Goal: Task Accomplishment & Management: Manage account settings

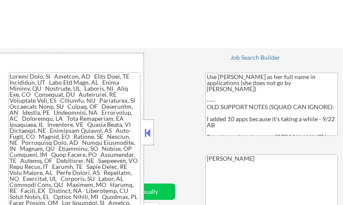
select select ""applied""
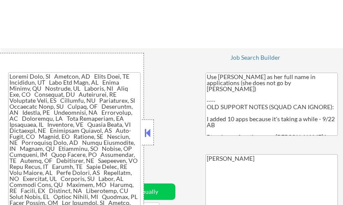
select select ""applied""
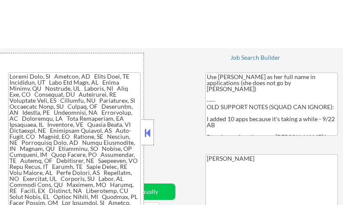
select select ""applied""
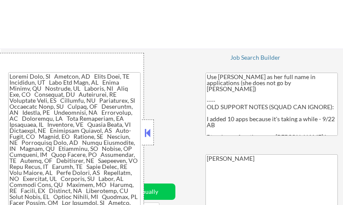
select select ""applied""
select select ""pending""
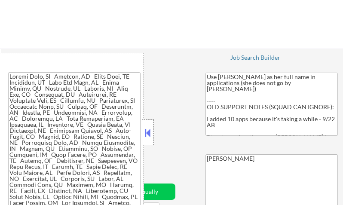
select select ""pending""
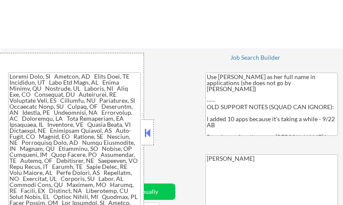
select select ""pending""
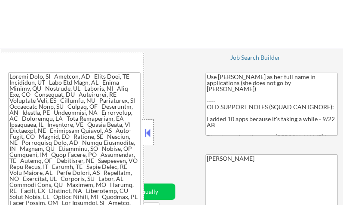
select select ""pending""
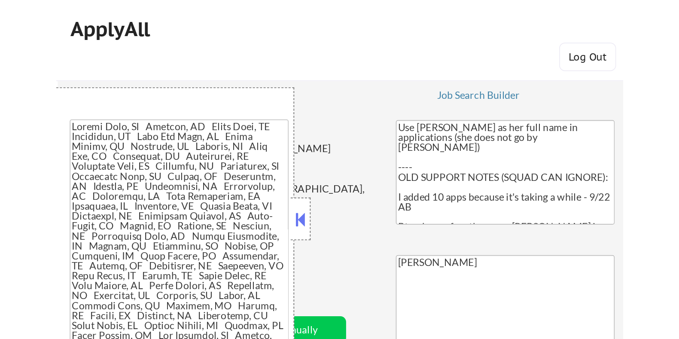
scroll to position [53, 0]
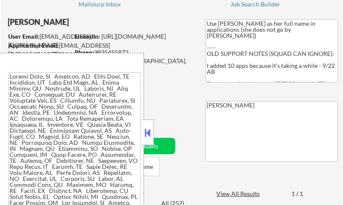
select select ""pending""
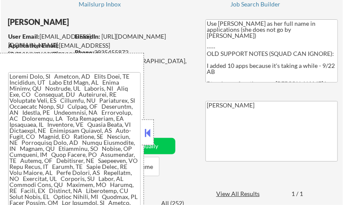
select select ""pending""
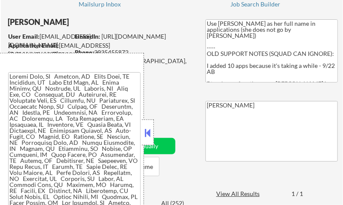
select select ""pending""
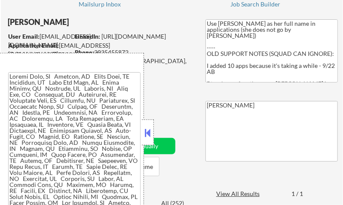
select select ""pending""
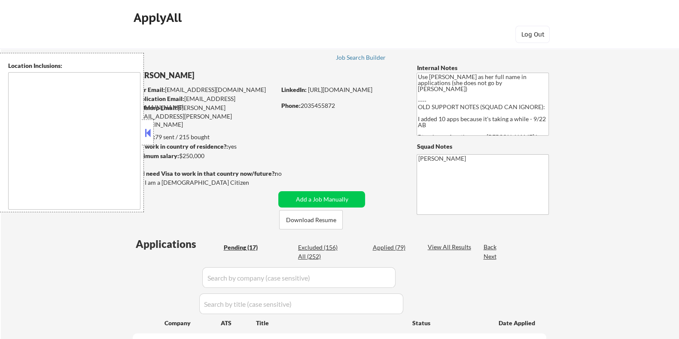
select select ""pending""
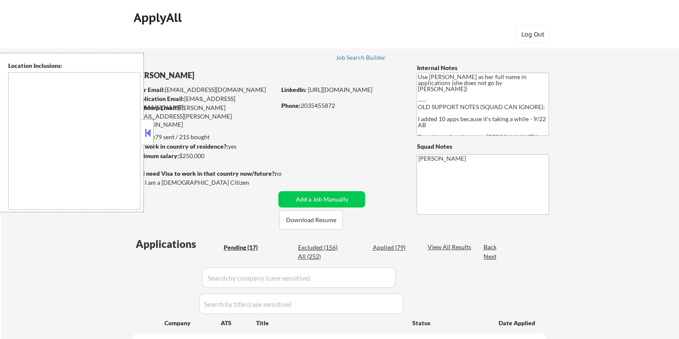
select select ""pending""
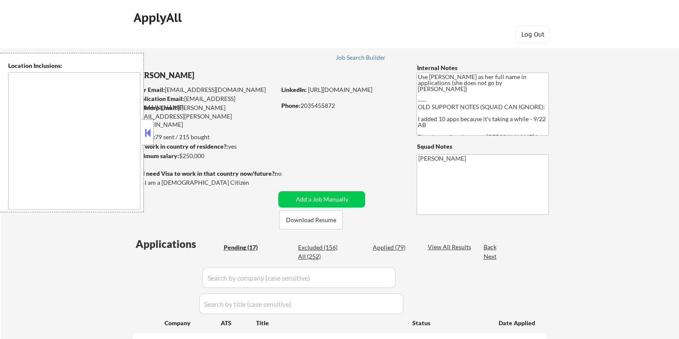
select select ""pending""
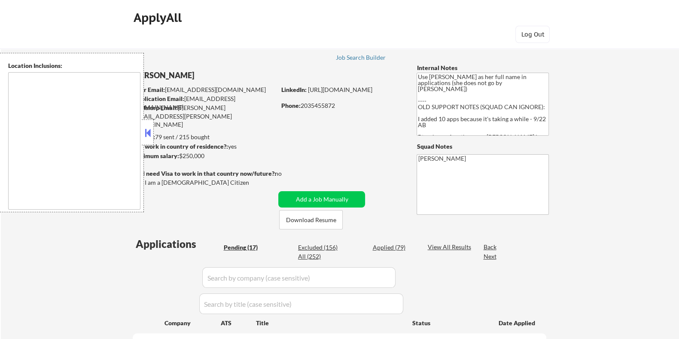
select select ""pending""
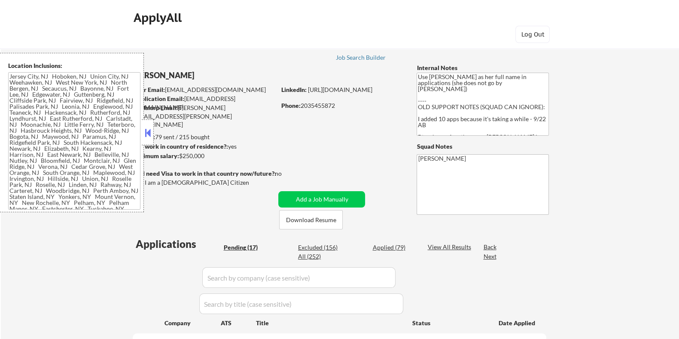
type textarea "Jersey City, NJ Hoboken, NJ Union City, NJ Weehawken, NJ West New York, NJ Nort…"
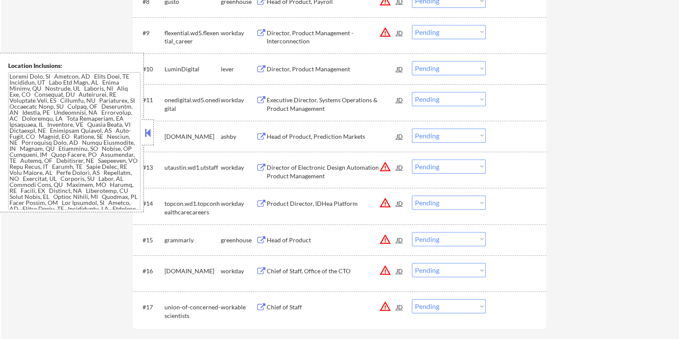
scroll to position [590, 0]
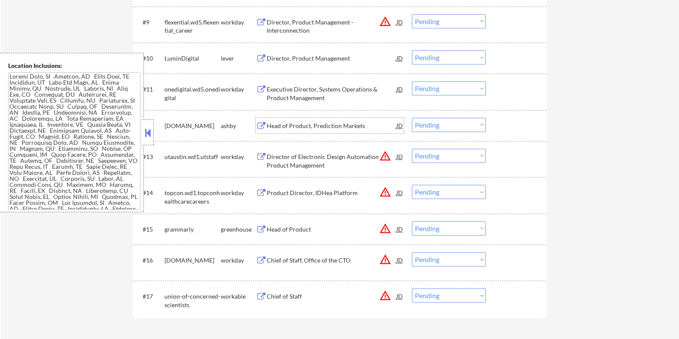
click at [318, 123] on div "Head of Product, Prediction Markets" at bounding box center [331, 125] width 130 height 9
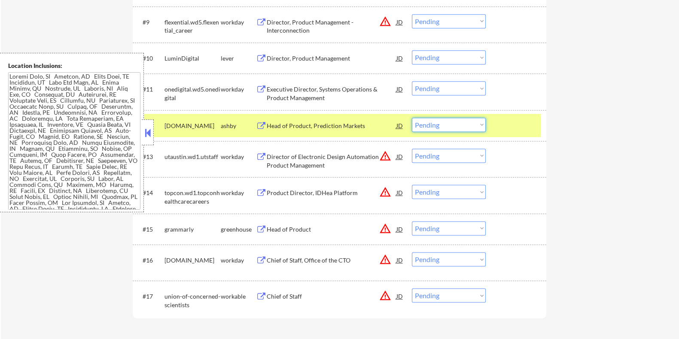
click at [437, 124] on select "Choose an option... Pending Applied Excluded (Questions) Excluded (Expired) Exc…" at bounding box center [449, 125] width 74 height 14
click at [412, 118] on select "Choose an option... Pending Applied Excluded (Questions) Excluded (Expired) Exc…" at bounding box center [449, 125] width 74 height 14
select select ""pending""
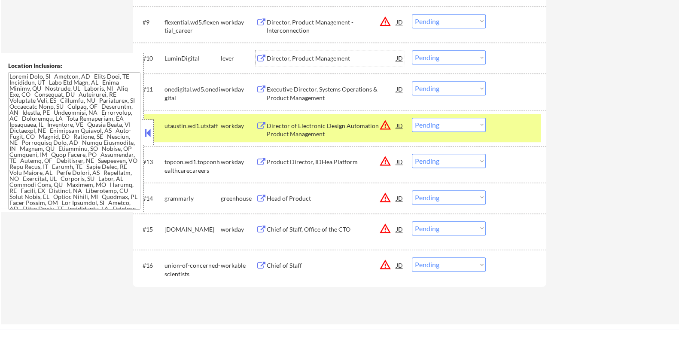
click at [302, 56] on div "Director, Product Management" at bounding box center [331, 58] width 130 height 9
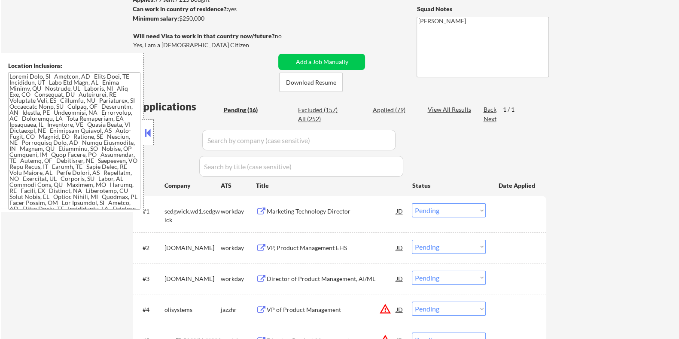
scroll to position [107, 0]
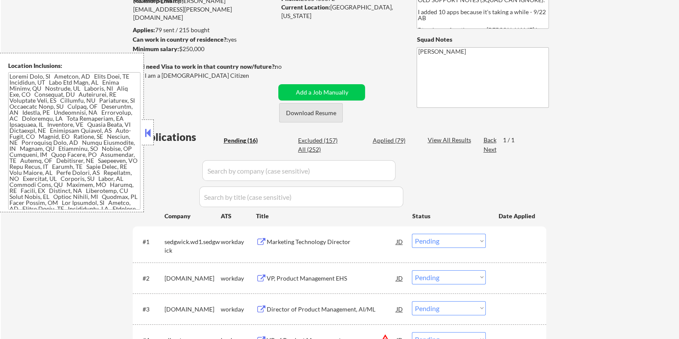
click at [331, 109] on button "Download Resume" at bounding box center [311, 112] width 64 height 19
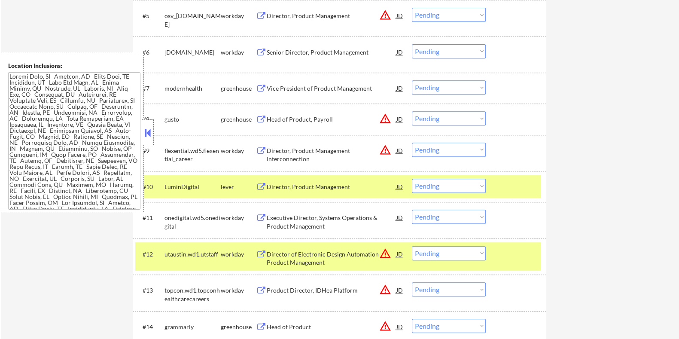
scroll to position [483, 0]
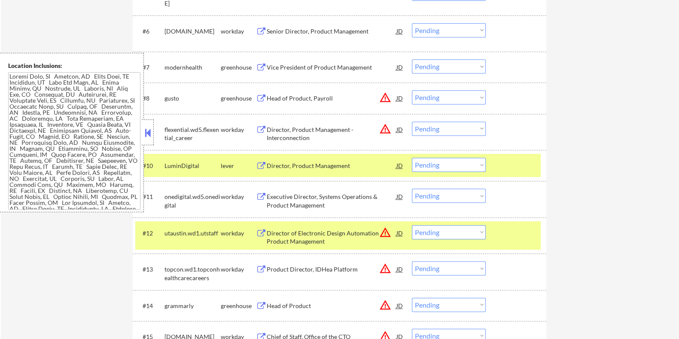
click at [434, 166] on select "Choose an option... Pending Applied Excluded (Questions) Excluded (Expired) Exc…" at bounding box center [449, 165] width 74 height 14
click at [412, 158] on select "Choose an option... Pending Applied Excluded (Questions) Excluded (Expired) Exc…" at bounding box center [449, 165] width 74 height 14
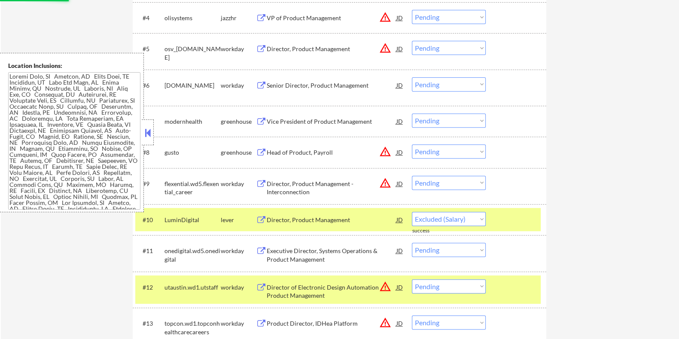
select select ""pending""
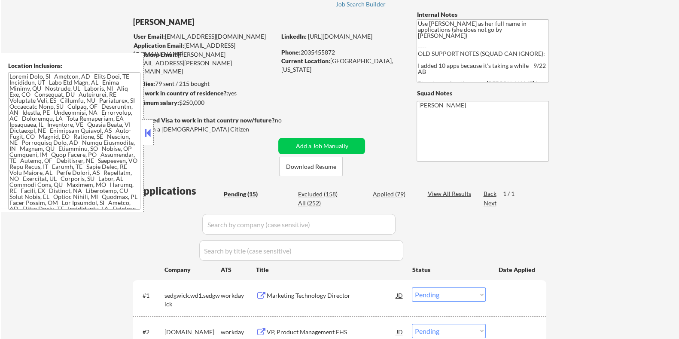
scroll to position [17, 0]
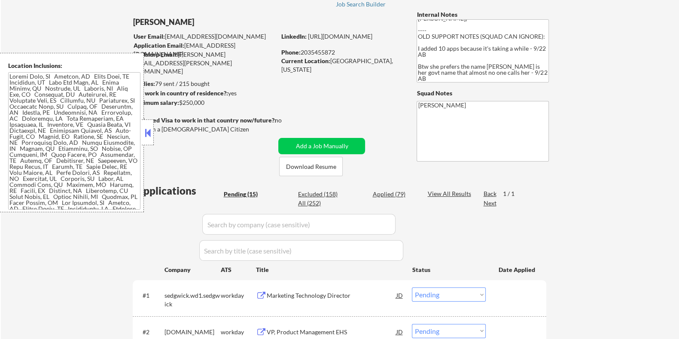
click at [148, 129] on button at bounding box center [147, 132] width 9 height 13
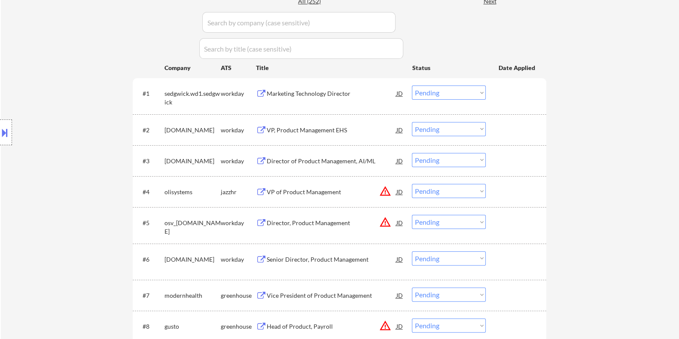
scroll to position [268, 0]
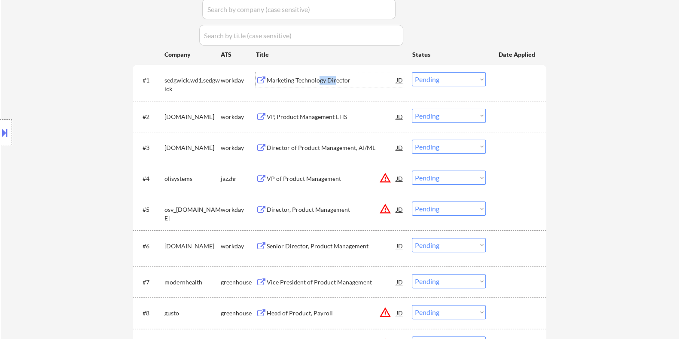
drag, startPoint x: 318, startPoint y: 79, endPoint x: 335, endPoint y: 82, distance: 17.9
click at [335, 82] on div "Marketing Technology Director" at bounding box center [331, 80] width 130 height 9
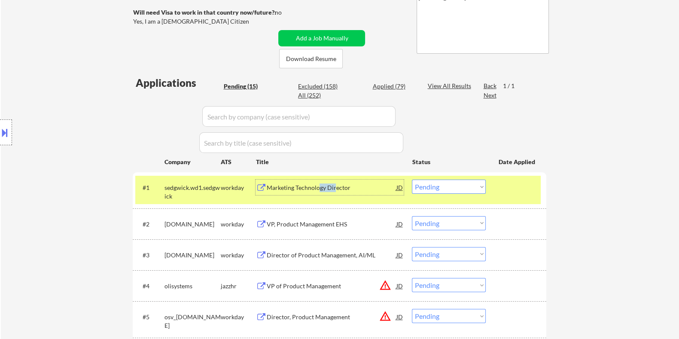
scroll to position [53, 0]
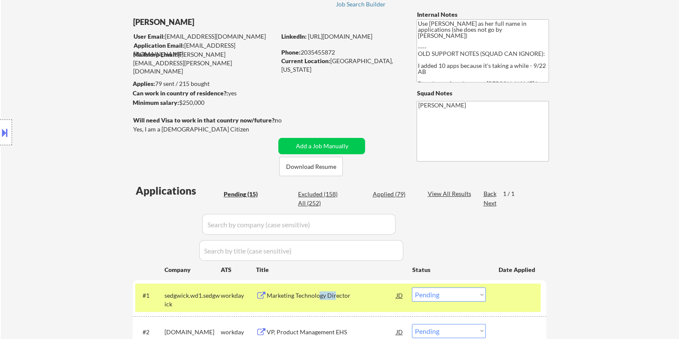
drag, startPoint x: 211, startPoint y: 104, endPoint x: 189, endPoint y: 102, distance: 21.6
click at [179, 101] on div "Minimum salary: $250,000" at bounding box center [203, 102] width 143 height 9
copy div "$250,000"
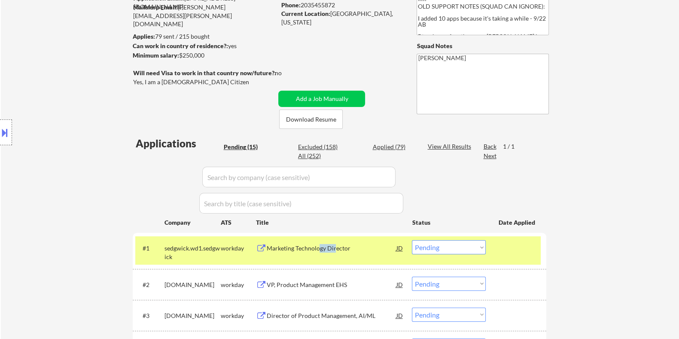
scroll to position [107, 0]
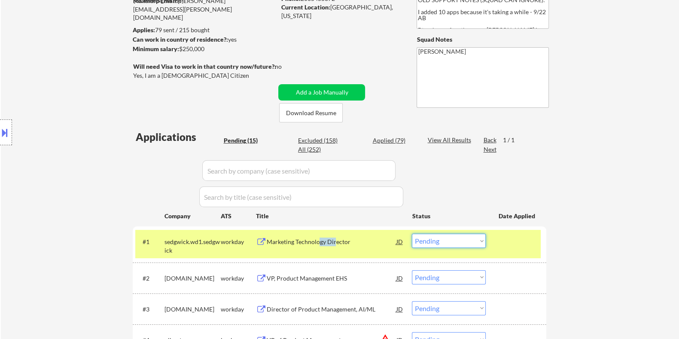
click at [458, 244] on select "Choose an option... Pending Applied Excluded (Questions) Excluded (Expired) Exc…" at bounding box center [449, 241] width 74 height 14
click at [412, 234] on select "Choose an option... Pending Applied Excluded (Questions) Excluded (Expired) Exc…" at bounding box center [449, 241] width 74 height 14
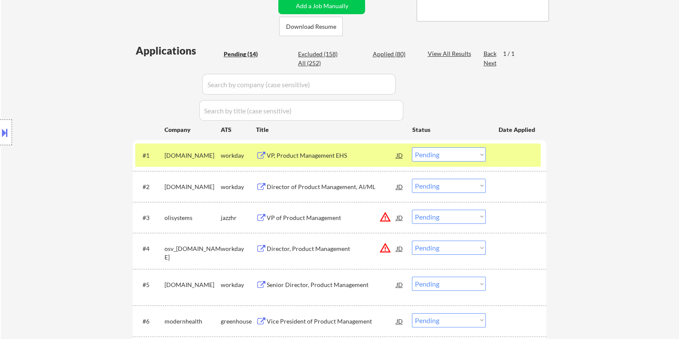
scroll to position [214, 0]
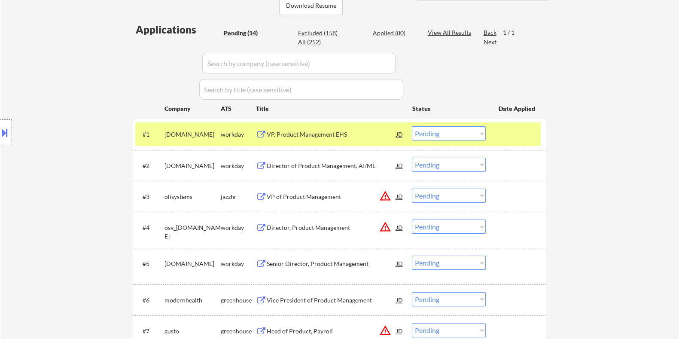
click at [291, 135] on div "VP, Product Management EHS" at bounding box center [331, 134] width 130 height 9
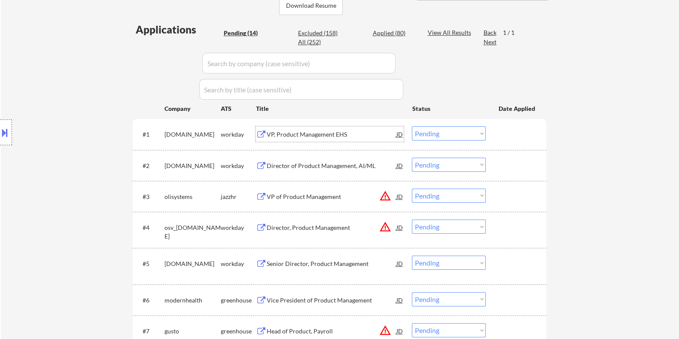
click at [447, 127] on select "Choose an option... Pending Applied Excluded (Questions) Excluded (Expired) Exc…" at bounding box center [449, 133] width 74 height 14
click at [412, 126] on select "Choose an option... Pending Applied Excluded (Questions) Excluded (Expired) Exc…" at bounding box center [449, 133] width 74 height 14
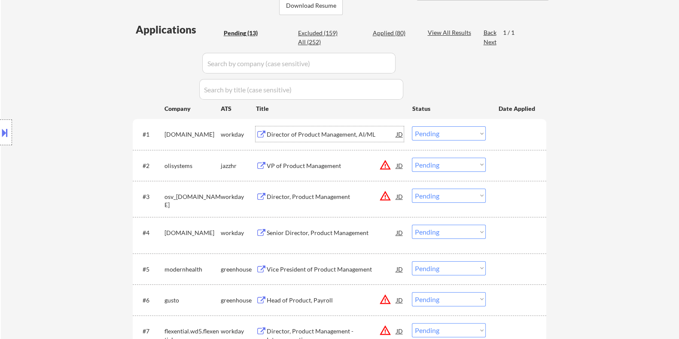
click at [297, 132] on div "Director of Product Management, AI/ML" at bounding box center [331, 134] width 130 height 9
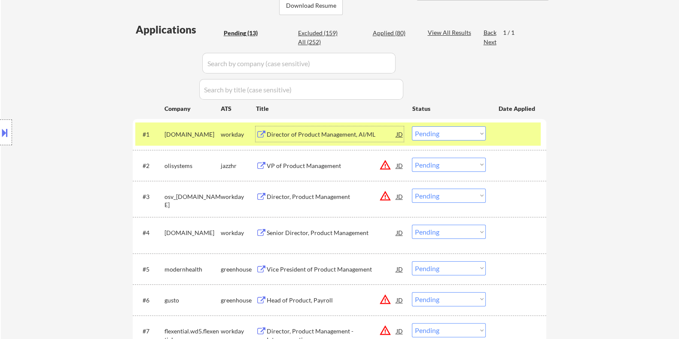
click at [441, 133] on select "Choose an option... Pending Applied Excluded (Questions) Excluded (Expired) Exc…" at bounding box center [449, 133] width 74 height 14
click at [412, 126] on select "Choose an option... Pending Applied Excluded (Questions) Excluded (Expired) Exc…" at bounding box center [449, 133] width 74 height 14
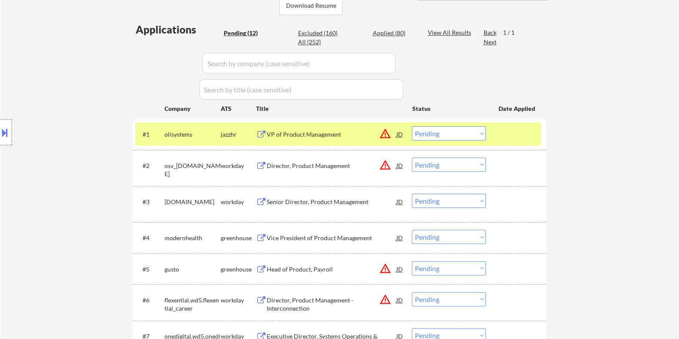
click at [298, 130] on div "VP of Product Management" at bounding box center [331, 134] width 130 height 9
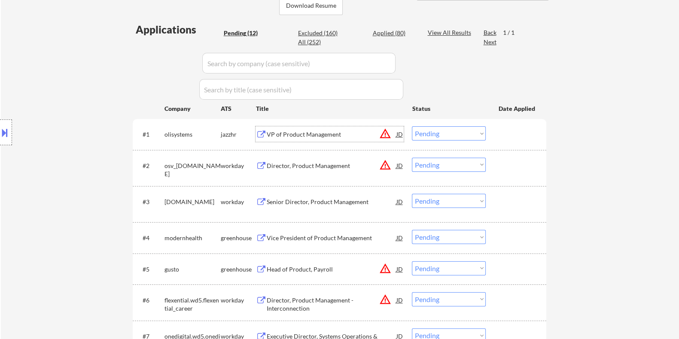
click at [442, 133] on select "Choose an option... Pending Applied Excluded (Questions) Excluded (Expired) Exc…" at bounding box center [449, 133] width 74 height 14
click at [412, 126] on select "Choose an option... Pending Applied Excluded (Questions) Excluded (Expired) Exc…" at bounding box center [449, 133] width 74 height 14
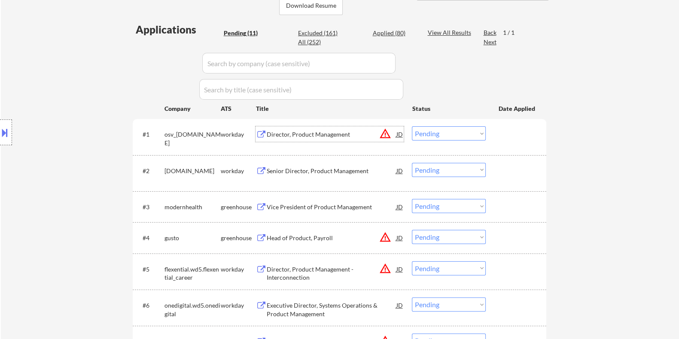
click at [313, 133] on div "Director, Product Management" at bounding box center [331, 134] width 130 height 9
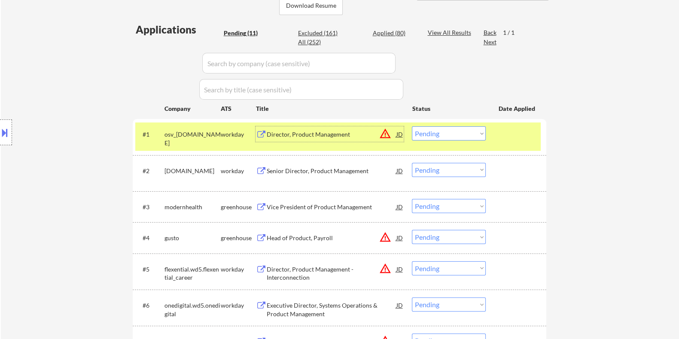
click at [468, 135] on select "Choose an option... Pending Applied Excluded (Questions) Excluded (Expired) Exc…" at bounding box center [449, 133] width 74 height 14
click at [412, 126] on select "Choose an option... Pending Applied Excluded (Questions) Excluded (Expired) Exc…" at bounding box center [449, 133] width 74 height 14
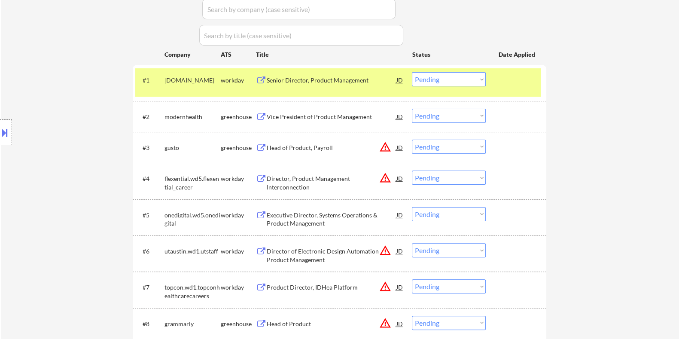
scroll to position [268, 0]
click at [7, 134] on button at bounding box center [4, 132] width 9 height 14
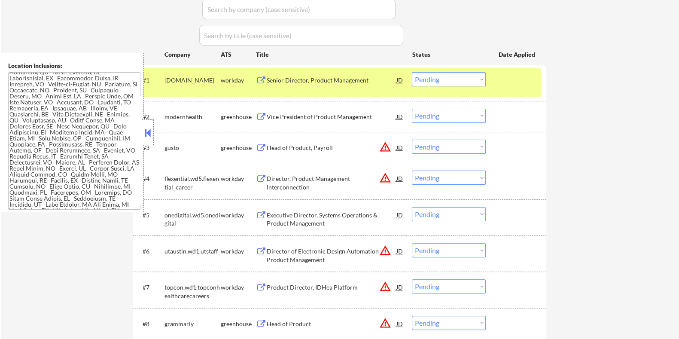
scroll to position [460, 0]
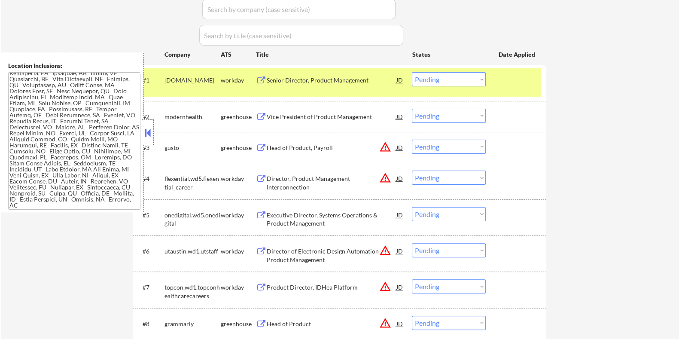
click at [103, 259] on div "← Return to /applysquad Mailslurp Inbox Job Search Builder Courtney Smith User …" at bounding box center [340, 107] width 678 height 683
click at [148, 131] on button at bounding box center [147, 132] width 9 height 13
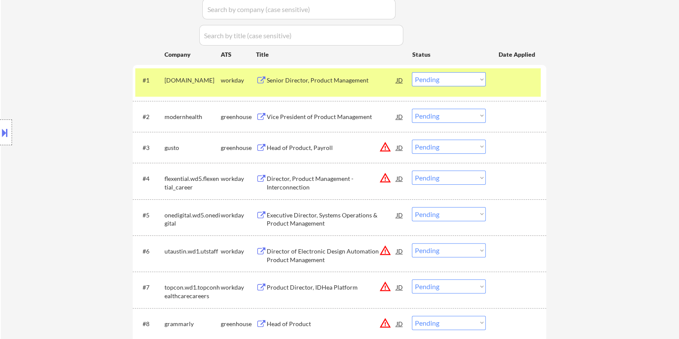
click at [338, 82] on div "Senior Director, Product Management" at bounding box center [331, 80] width 130 height 9
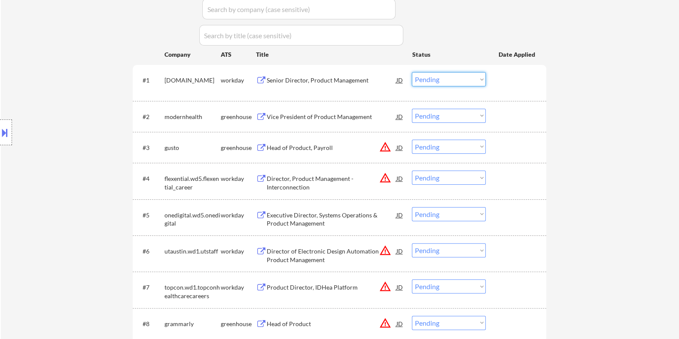
click at [437, 77] on select "Choose an option... Pending Applied Excluded (Questions) Excluded (Expired) Exc…" at bounding box center [449, 79] width 74 height 14
click at [412, 72] on select "Choose an option... Pending Applied Excluded (Questions) Excluded (Expired) Exc…" at bounding box center [449, 79] width 74 height 14
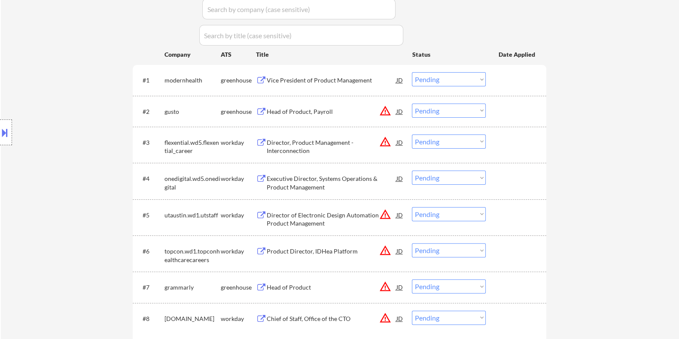
click at [301, 79] on div "Vice President of Product Management" at bounding box center [331, 80] width 130 height 9
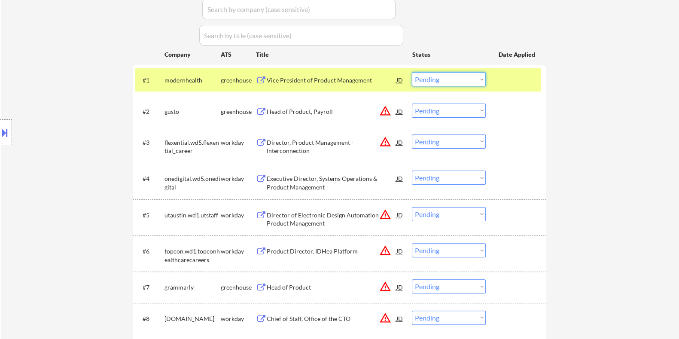
click at [434, 76] on select "Choose an option... Pending Applied Excluded (Questions) Excluded (Expired) Exc…" at bounding box center [449, 79] width 74 height 14
click at [412, 72] on select "Choose an option... Pending Applied Excluded (Questions) Excluded (Expired) Exc…" at bounding box center [449, 79] width 74 height 14
select select ""pending""
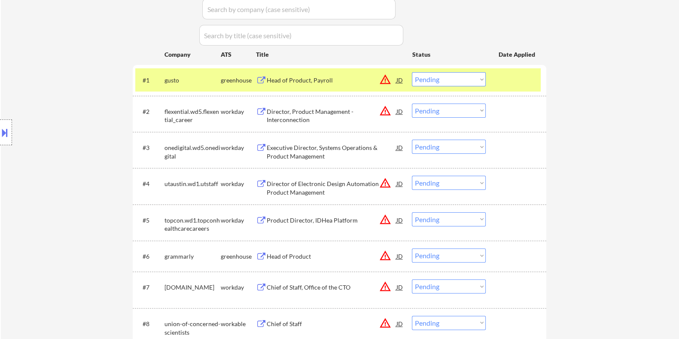
click at [301, 152] on div "Executive Director, Systems Operations & Product Management" at bounding box center [331, 151] width 130 height 17
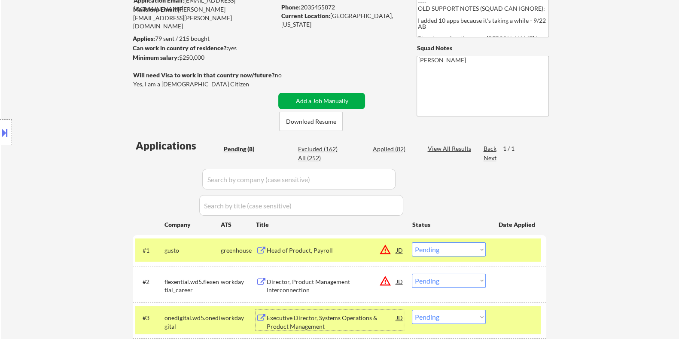
scroll to position [53, 0]
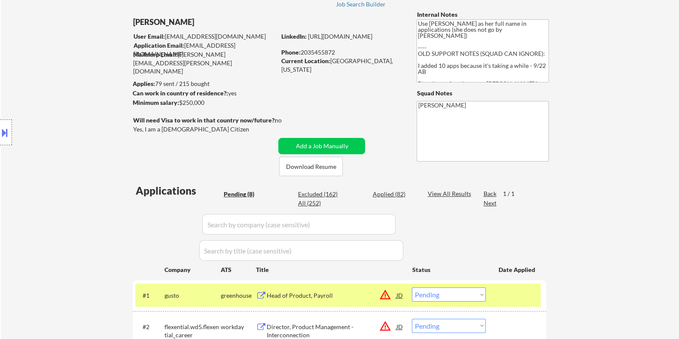
drag, startPoint x: 213, startPoint y: 100, endPoint x: 178, endPoint y: 103, distance: 35.3
click at [178, 103] on div "Minimum salary: $250,000" at bounding box center [203, 102] width 143 height 9
copy div "$250,000"
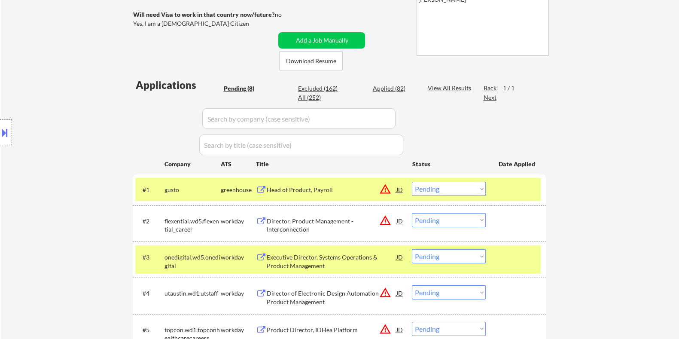
scroll to position [214, 0]
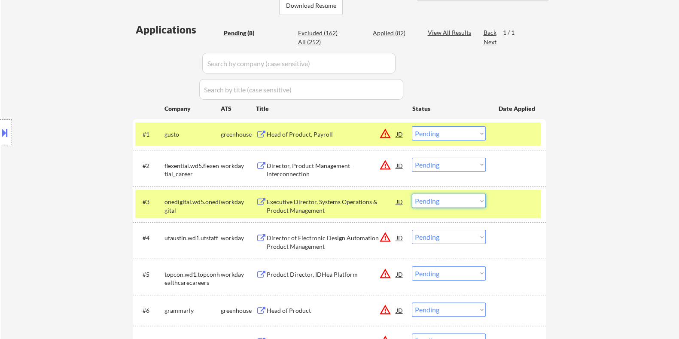
click at [466, 201] on select "Choose an option... Pending Applied Excluded (Questions) Excluded (Expired) Exc…" at bounding box center [449, 201] width 74 height 14
click at [412, 194] on select "Choose an option... Pending Applied Excluded (Questions) Excluded (Expired) Exc…" at bounding box center [449, 201] width 74 height 14
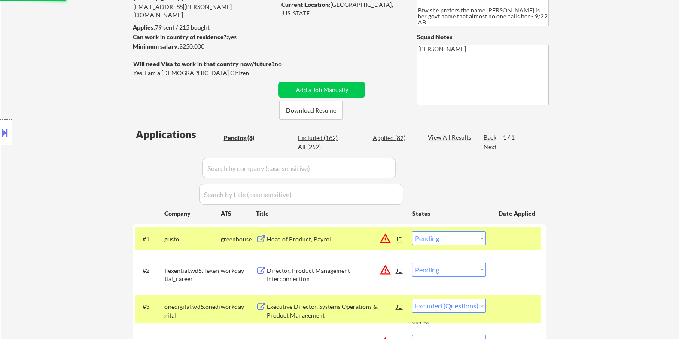
scroll to position [107, 0]
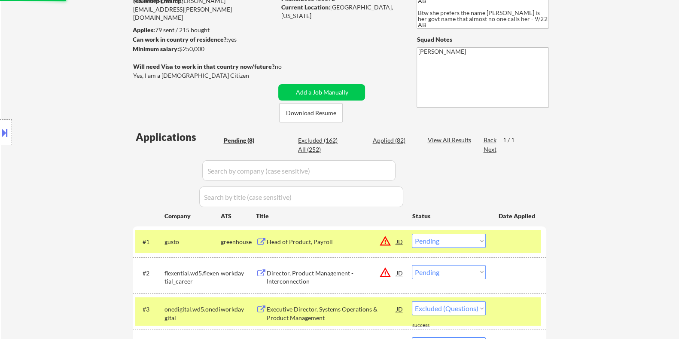
select select ""pending""
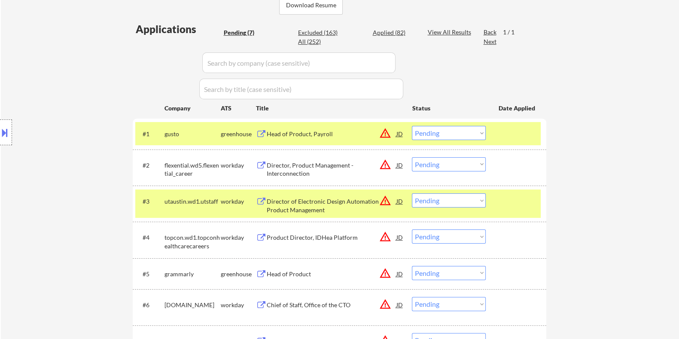
scroll to position [214, 0]
click at [297, 136] on div "Head of Product, Payroll" at bounding box center [331, 134] width 130 height 9
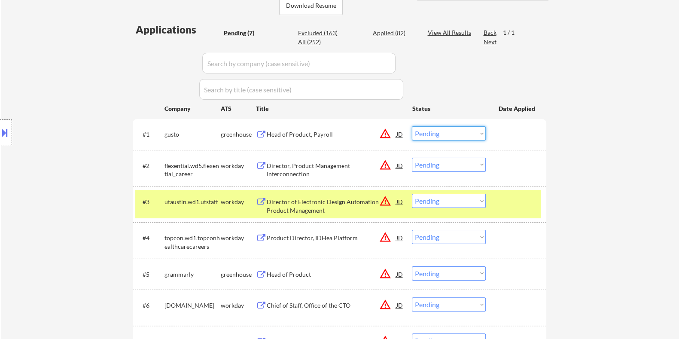
click at [453, 131] on select "Choose an option... Pending Applied Excluded (Questions) Excluded (Expired) Exc…" at bounding box center [449, 133] width 74 height 14
click at [412, 126] on select "Choose an option... Pending Applied Excluded (Questions) Excluded (Expired) Exc…" at bounding box center [449, 133] width 74 height 14
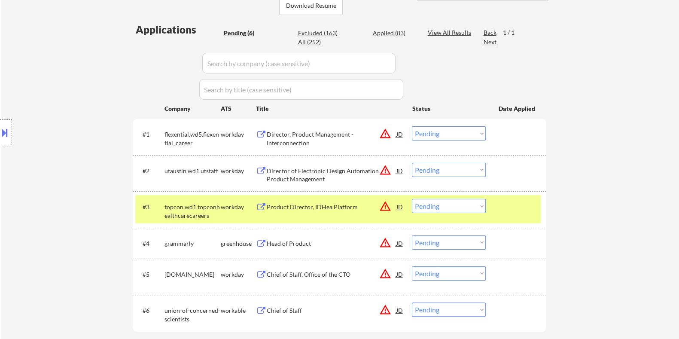
click at [303, 132] on div "Director, Product Management - Interconnection" at bounding box center [331, 138] width 130 height 17
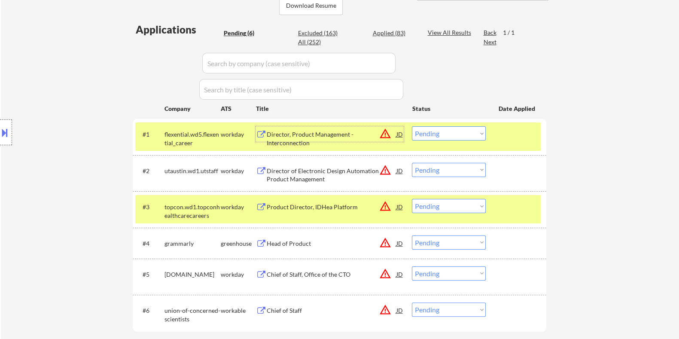
click at [452, 138] on select "Choose an option... Pending Applied Excluded (Questions) Excluded (Expired) Exc…" at bounding box center [449, 133] width 74 height 14
click at [412, 126] on select "Choose an option... Pending Applied Excluded (Questions) Excluded (Expired) Exc…" at bounding box center [449, 133] width 74 height 14
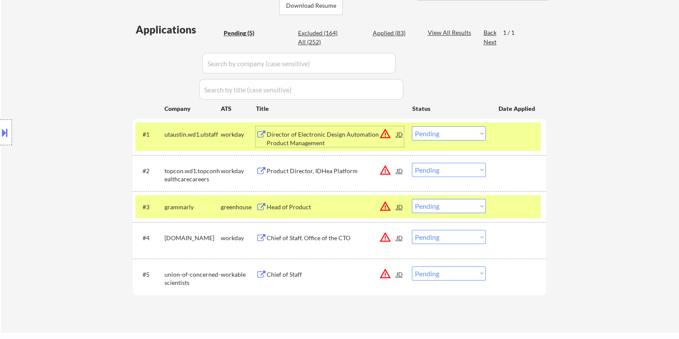
click at [333, 138] on div "Director of Electronic Design Automation Product Management" at bounding box center [331, 138] width 130 height 17
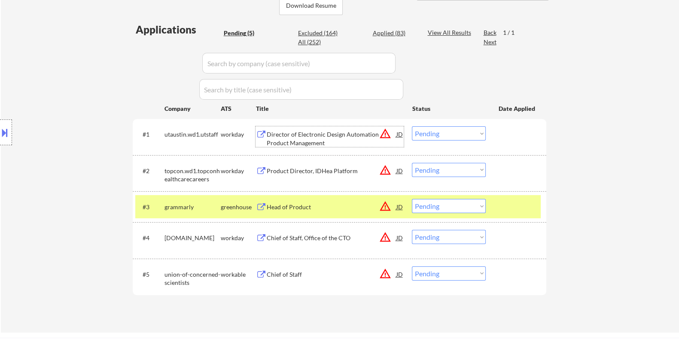
click at [437, 132] on select "Choose an option... Pending Applied Excluded (Questions) Excluded (Expired) Exc…" at bounding box center [449, 133] width 74 height 14
click at [442, 129] on select "Choose an option... Pending Applied Excluded (Questions) Excluded (Expired) Exc…" at bounding box center [449, 133] width 74 height 14
click at [412, 126] on select "Choose an option... Pending Applied Excluded (Questions) Excluded (Expired) Exc…" at bounding box center [449, 133] width 74 height 14
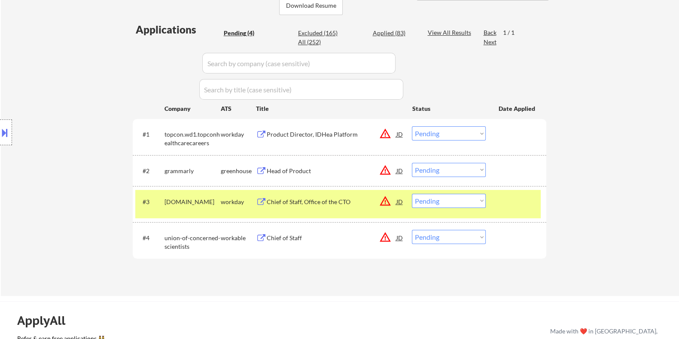
click at [332, 132] on div "Product Director, IDHea Platform" at bounding box center [331, 134] width 130 height 9
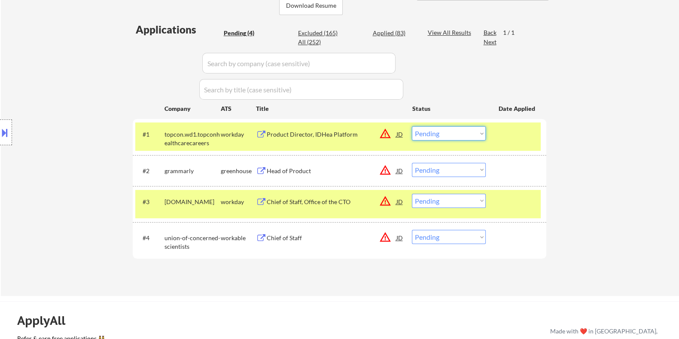
click at [446, 133] on select "Choose an option... Pending Applied Excluded (Questions) Excluded (Expired) Exc…" at bounding box center [449, 133] width 74 height 14
click at [412, 126] on select "Choose an option... Pending Applied Excluded (Questions) Excluded (Expired) Exc…" at bounding box center [449, 133] width 74 height 14
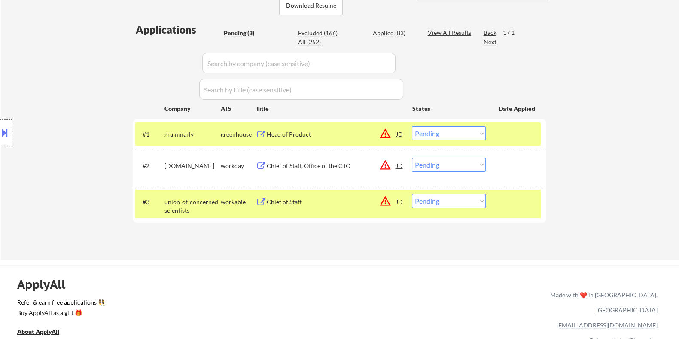
click at [309, 131] on div "Head of Product" at bounding box center [331, 134] width 130 height 9
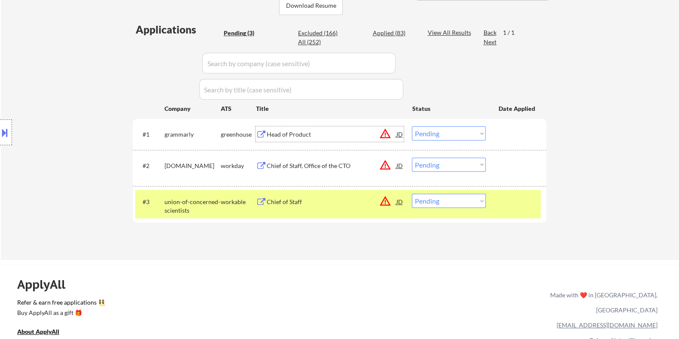
click at [461, 131] on select "Choose an option... Pending Applied Excluded (Questions) Excluded (Expired) Exc…" at bounding box center [449, 133] width 74 height 14
click at [412, 126] on select "Choose an option... Pending Applied Excluded (Questions) Excluded (Expired) Exc…" at bounding box center [449, 133] width 74 height 14
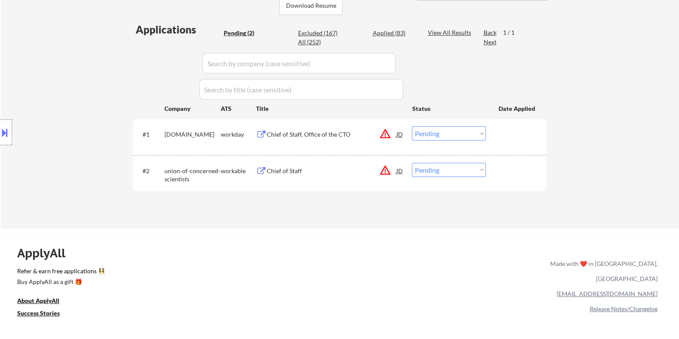
click at [317, 132] on div "Chief of Staff, Office of the CTO" at bounding box center [331, 134] width 130 height 9
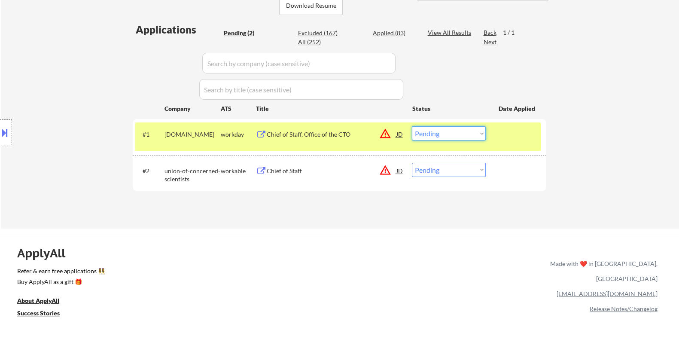
click at [429, 134] on select "Choose an option... Pending Applied Excluded (Questions) Excluded (Expired) Exc…" at bounding box center [449, 133] width 74 height 14
click at [412, 126] on select "Choose an option... Pending Applied Excluded (Questions) Excluded (Expired) Exc…" at bounding box center [449, 133] width 74 height 14
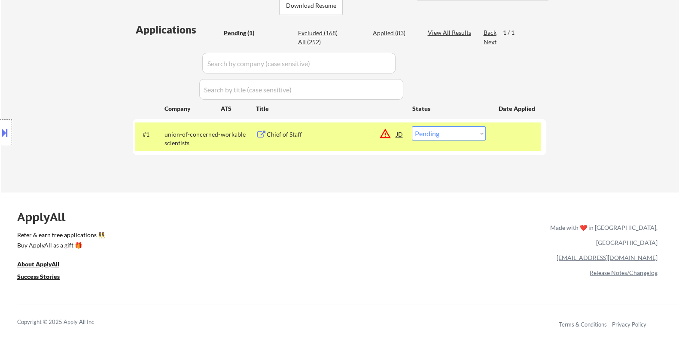
click at [314, 132] on div "Chief of Staff" at bounding box center [331, 134] width 130 height 9
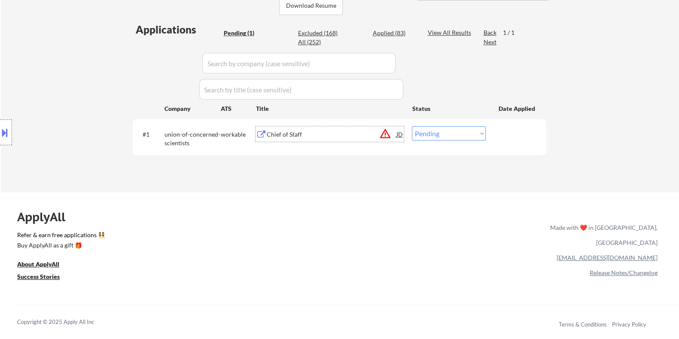
click at [440, 135] on select "Choose an option... Pending Applied Excluded (Questions) Excluded (Expired) Exc…" at bounding box center [449, 133] width 74 height 14
select select ""excluded__salary_""
click at [412, 126] on select "Choose an option... Pending Applied Excluded (Questions) Excluded (Expired) Exc…" at bounding box center [449, 133] width 74 height 14
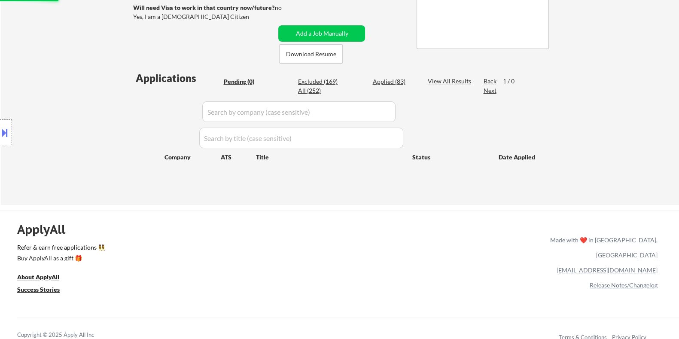
scroll to position [107, 0]
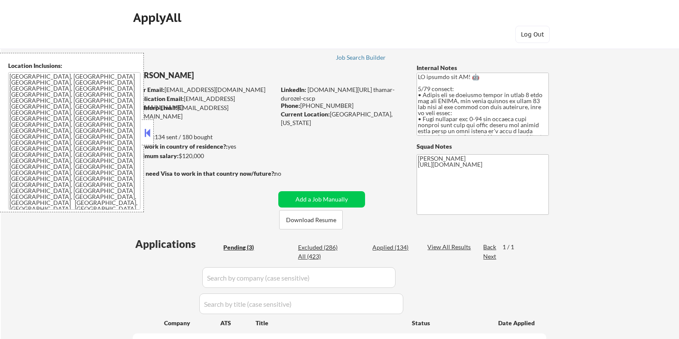
select select ""pending""
click at [313, 218] on button "Download Resume" at bounding box center [311, 219] width 64 height 19
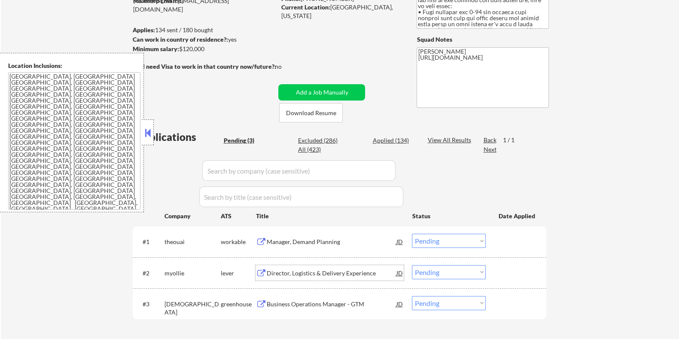
click at [294, 271] on div "Director, Logistics & Delivery Experience" at bounding box center [331, 273] width 130 height 9
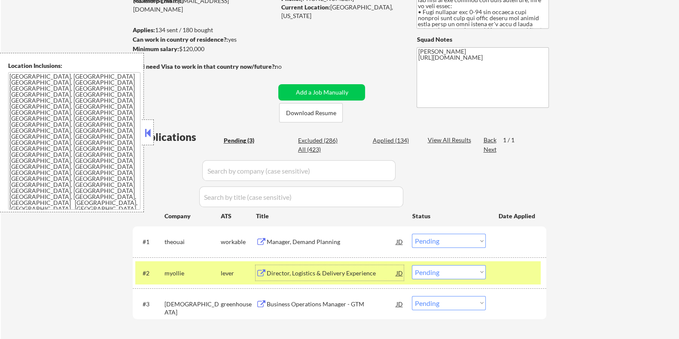
click at [460, 271] on select "Choose an option... Pending Applied Excluded (Questions) Excluded (Expired) Exc…" at bounding box center [449, 272] width 74 height 14
click at [412, 265] on select "Choose an option... Pending Applied Excluded (Questions) Excluded (Expired) Exc…" at bounding box center [449, 272] width 74 height 14
select select ""pending""
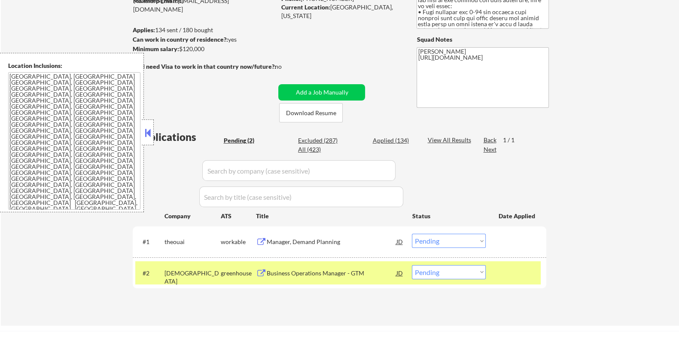
click at [306, 240] on div "Manager, Demand Planning" at bounding box center [331, 241] width 130 height 9
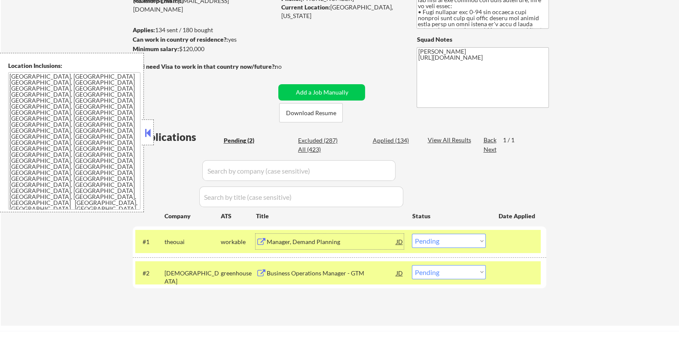
click at [437, 241] on select "Choose an option... Pending Applied Excluded (Questions) Excluded (Expired) Exc…" at bounding box center [449, 241] width 74 height 14
click at [412, 234] on select "Choose an option... Pending Applied Excluded (Questions) Excluded (Expired) Exc…" at bounding box center [449, 241] width 74 height 14
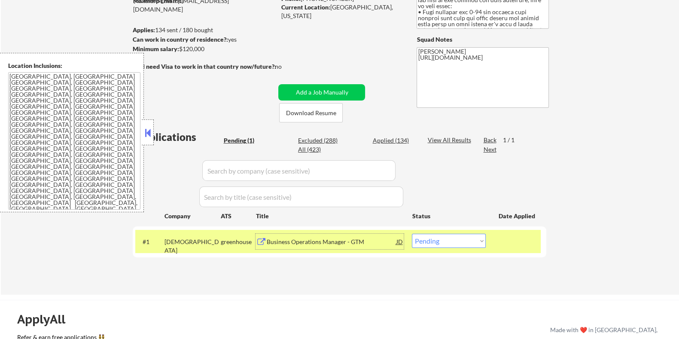
click at [304, 239] on div "Business Operations Manager - GTM" at bounding box center [331, 241] width 130 height 9
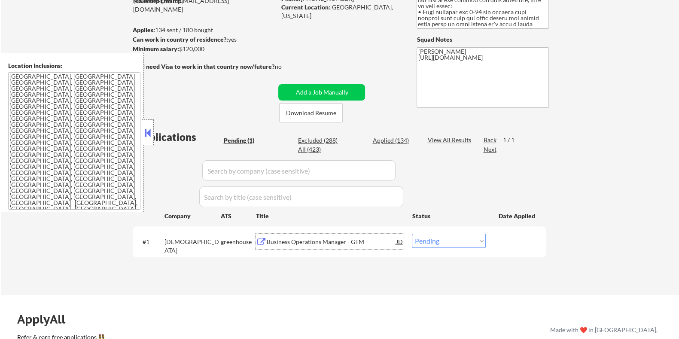
click at [441, 241] on select "Choose an option... Pending Applied Excluded (Questions) Excluded (Expired) Exc…" at bounding box center [449, 241] width 74 height 14
select select ""excluded__bad_match_""
click at [412, 234] on select "Choose an option... Pending Applied Excluded (Questions) Excluded (Expired) Exc…" at bounding box center [449, 241] width 74 height 14
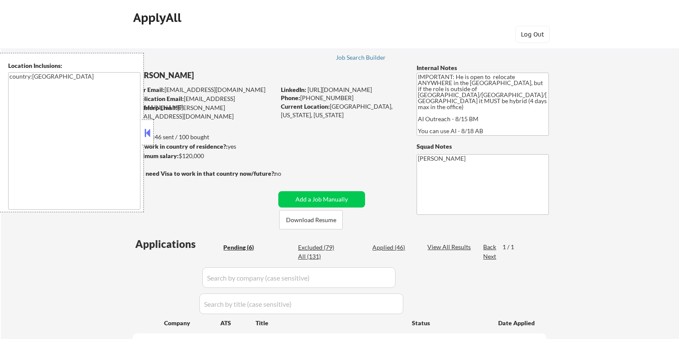
select select ""pending""
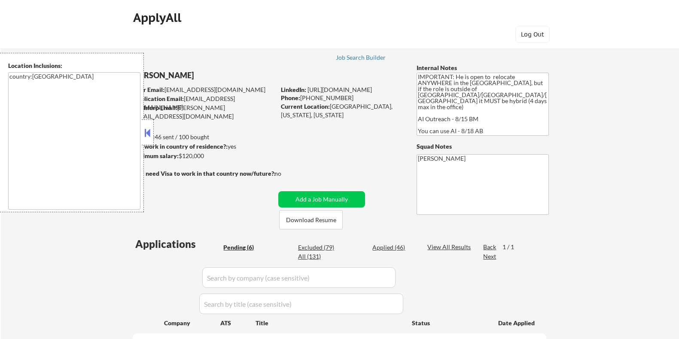
select select ""pending""
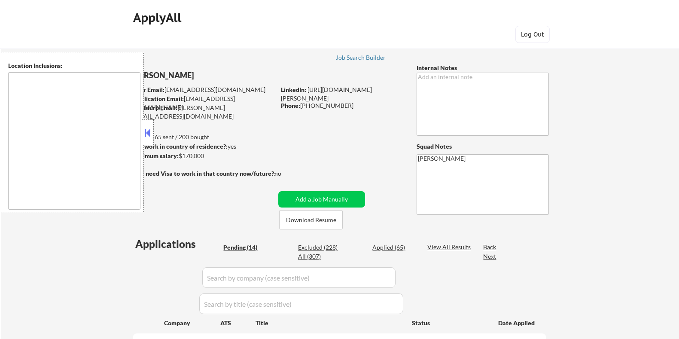
select select ""pending""
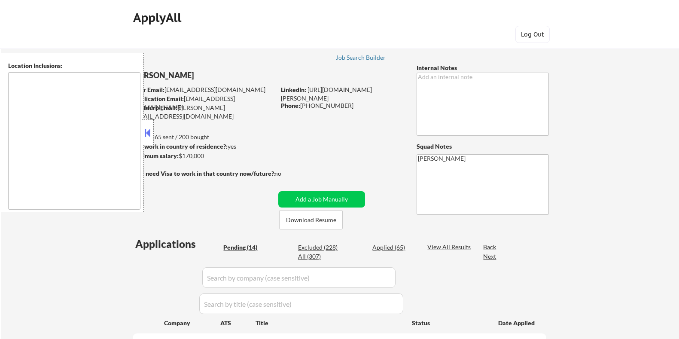
select select ""pending""
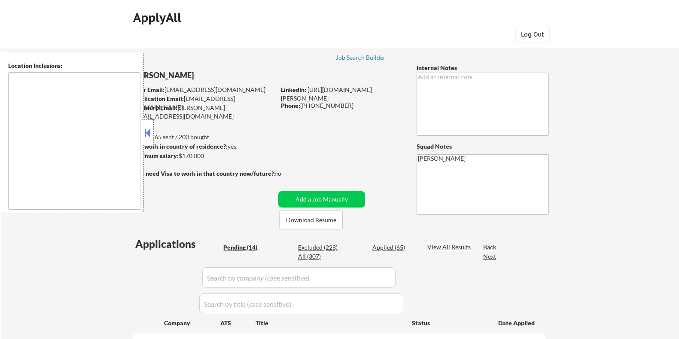
select select ""pending""
type textarea "[GEOGRAPHIC_DATA], [GEOGRAPHIC_DATA], [GEOGRAPHIC_DATA] [GEOGRAPHIC_DATA], [GEO…"
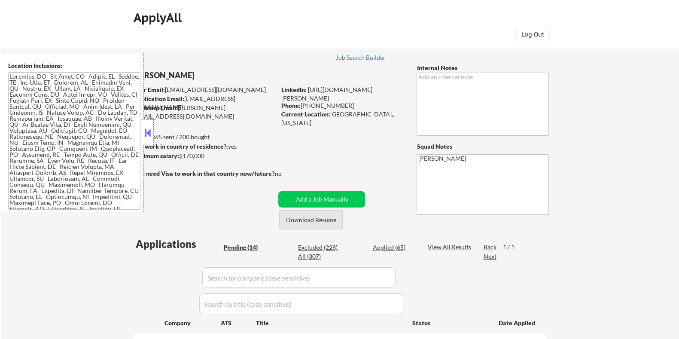
click at [323, 218] on button "Download Resume" at bounding box center [311, 219] width 64 height 19
click at [147, 131] on button at bounding box center [147, 132] width 9 height 13
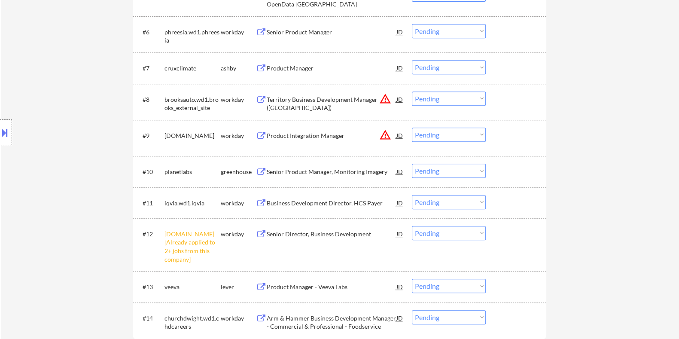
scroll to position [537, 0]
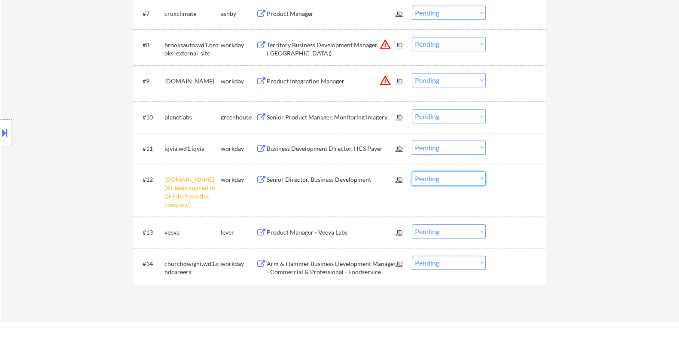
click at [449, 177] on select "Choose an option... Pending Applied Excluded (Questions) Excluded (Expired) Exc…" at bounding box center [449, 178] width 74 height 14
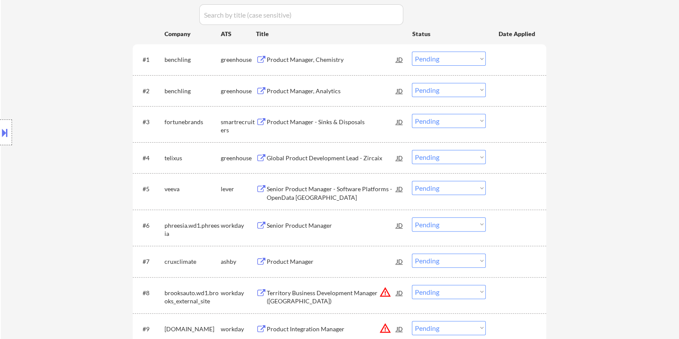
scroll to position [375, 0]
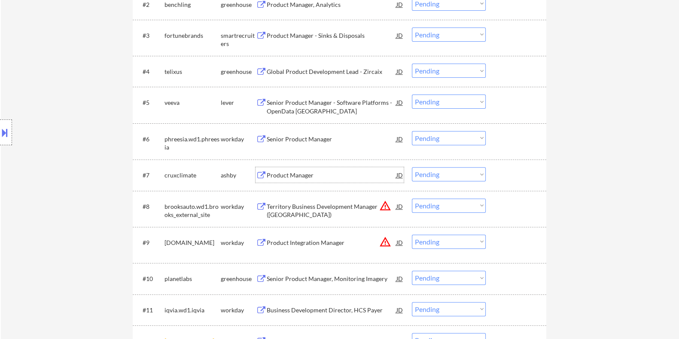
click at [309, 170] on div "Product Manager" at bounding box center [331, 174] width 130 height 15
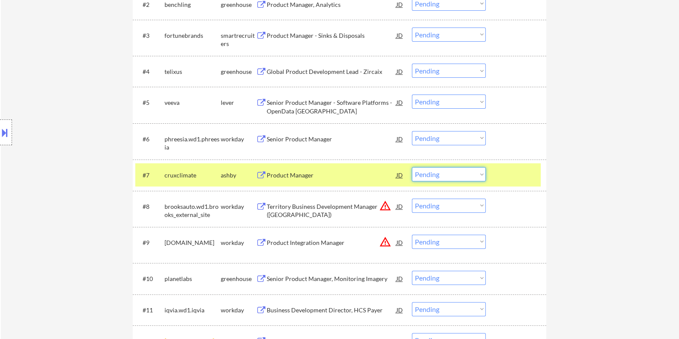
click at [453, 173] on select "Choose an option... Pending Applied Excluded (Questions) Excluded (Expired) Exc…" at bounding box center [449, 174] width 74 height 14
click at [412, 167] on select "Choose an option... Pending Applied Excluded (Questions) Excluded (Expired) Exc…" at bounding box center [449, 174] width 74 height 14
select select ""pending""
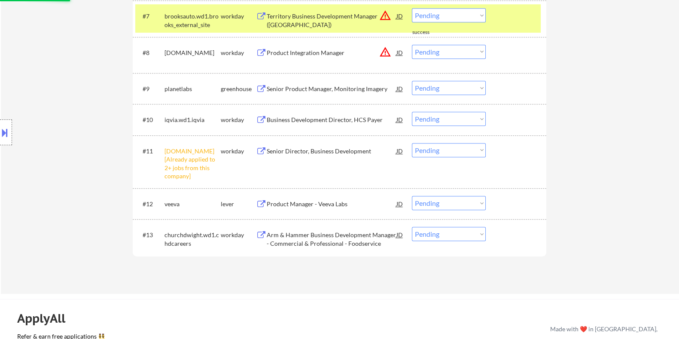
scroll to position [537, 0]
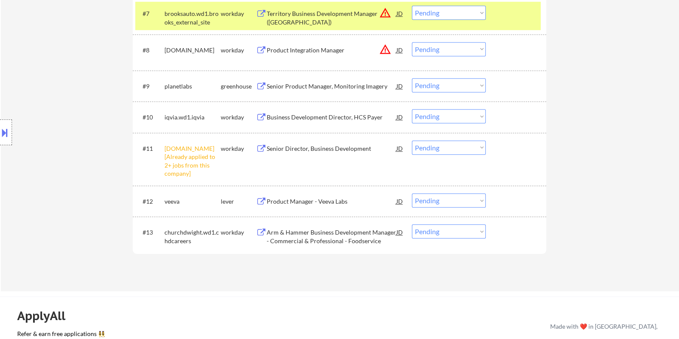
click at [433, 146] on select "Choose an option... Pending Applied Excluded (Questions) Excluded (Expired) Exc…" at bounding box center [449, 147] width 74 height 14
click at [412, 140] on select "Choose an option... Pending Applied Excluded (Questions) Excluded (Expired) Exc…" at bounding box center [449, 147] width 74 height 14
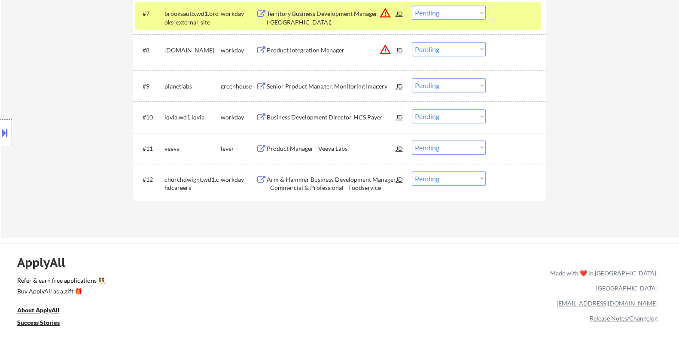
click at [322, 147] on div "Product Manager - Veeva Labs" at bounding box center [331, 148] width 130 height 9
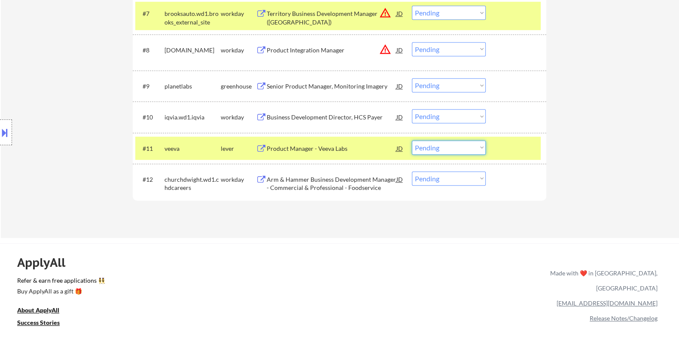
click at [457, 149] on select "Choose an option... Pending Applied Excluded (Questions) Excluded (Expired) Exc…" at bounding box center [449, 147] width 74 height 14
click at [412, 140] on select "Choose an option... Pending Applied Excluded (Questions) Excluded (Expired) Exc…" at bounding box center [449, 147] width 74 height 14
select select ""pending""
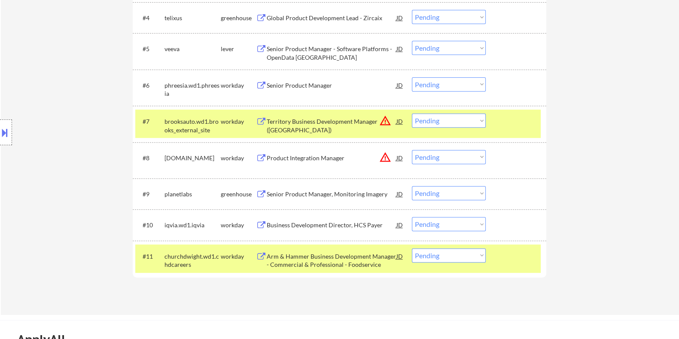
scroll to position [375, 0]
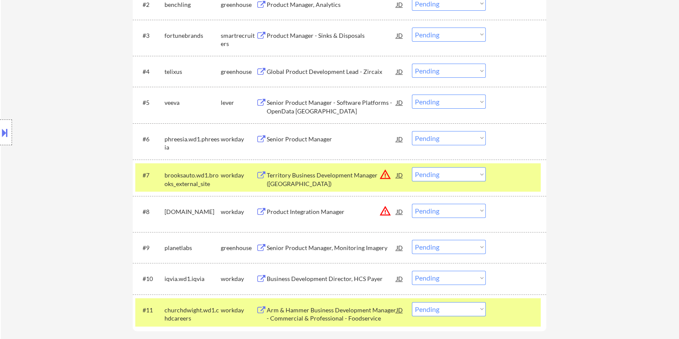
click at [320, 101] on div "Senior Product Manager - Software Platforms - OpenData [GEOGRAPHIC_DATA]" at bounding box center [331, 106] width 130 height 17
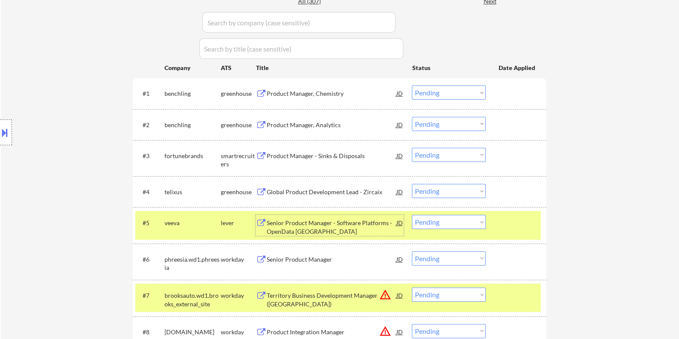
scroll to position [268, 0]
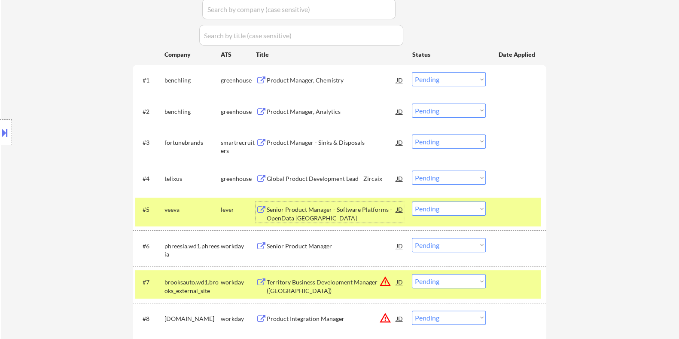
click at [456, 211] on select "Choose an option... Pending Applied Excluded (Questions) Excluded (Expired) Exc…" at bounding box center [449, 208] width 74 height 14
click at [412, 201] on select "Choose an option... Pending Applied Excluded (Questions) Excluded (Expired) Exc…" at bounding box center [449, 208] width 74 height 14
select select ""pending""
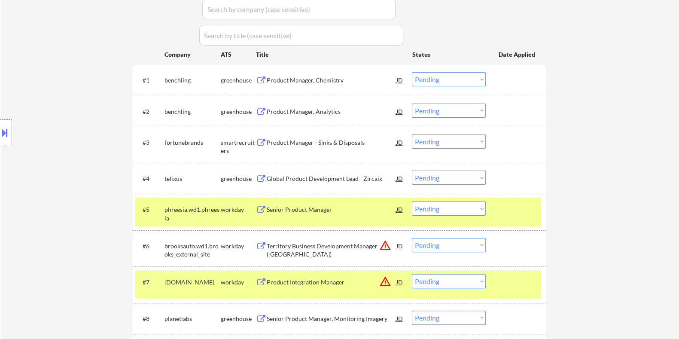
click at [301, 79] on div "Product Manager, Chemistry" at bounding box center [331, 80] width 130 height 9
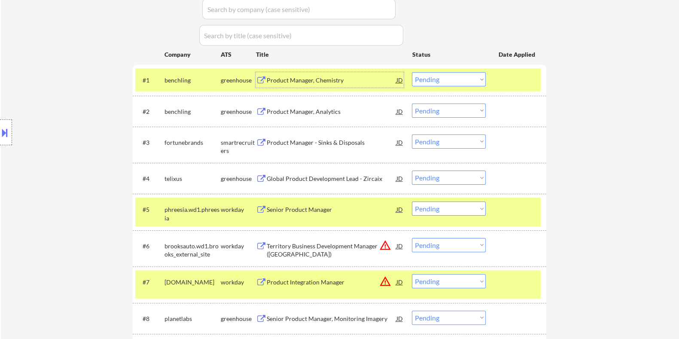
click at [449, 79] on select "Choose an option... Pending Applied Excluded (Questions) Excluded (Expired) Exc…" at bounding box center [449, 79] width 74 height 14
click at [412, 72] on select "Choose an option... Pending Applied Excluded (Questions) Excluded (Expired) Exc…" at bounding box center [449, 79] width 74 height 14
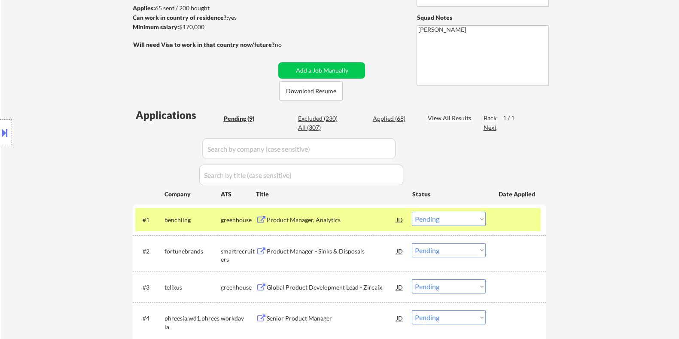
scroll to position [214, 0]
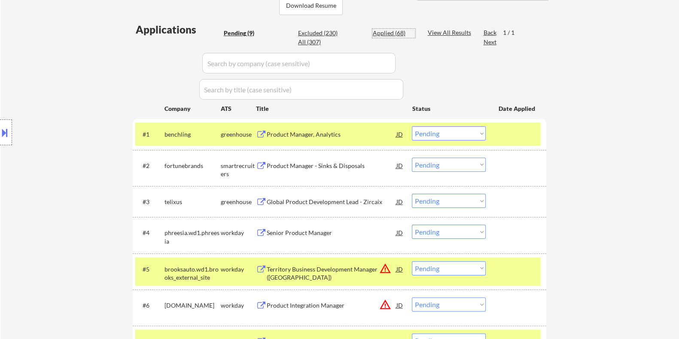
click at [390, 30] on div "Applied (68)" at bounding box center [393, 33] width 43 height 9
select select ""applied""
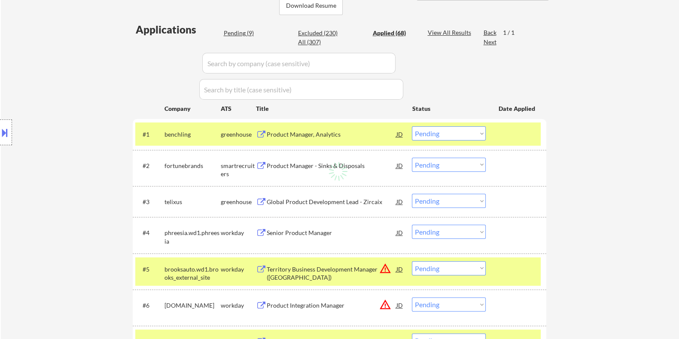
select select ""applied""
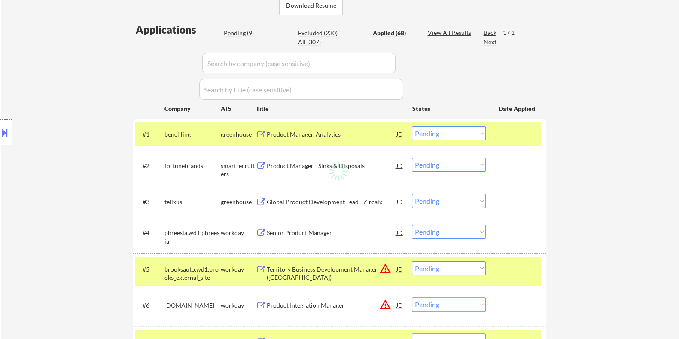
select select ""applied""
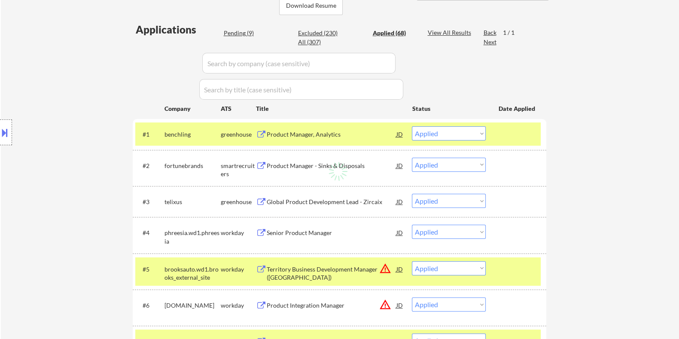
select select ""applied""
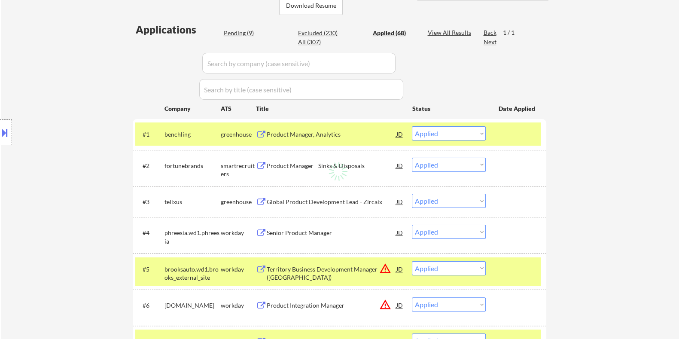
select select ""applied""
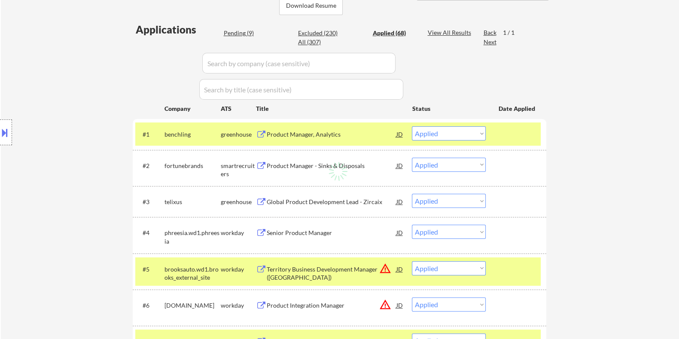
select select ""applied""
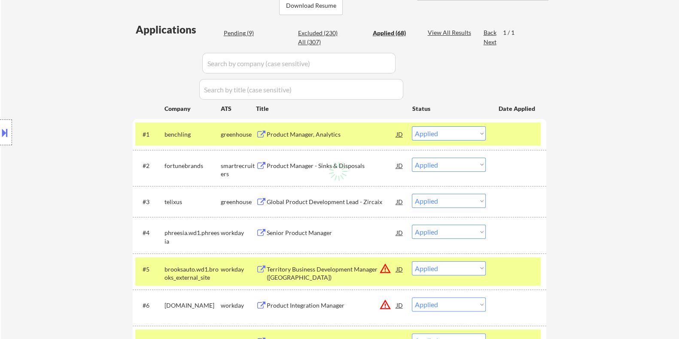
select select ""applied""
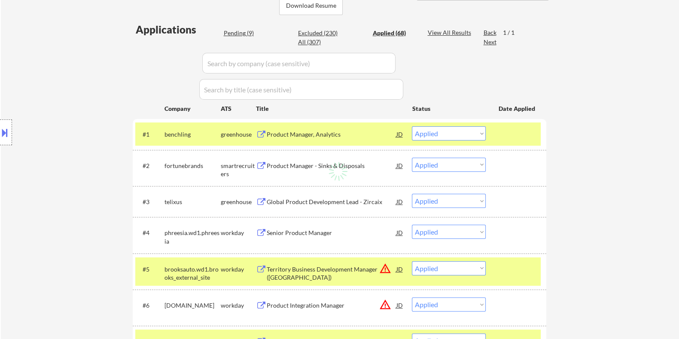
select select ""applied""
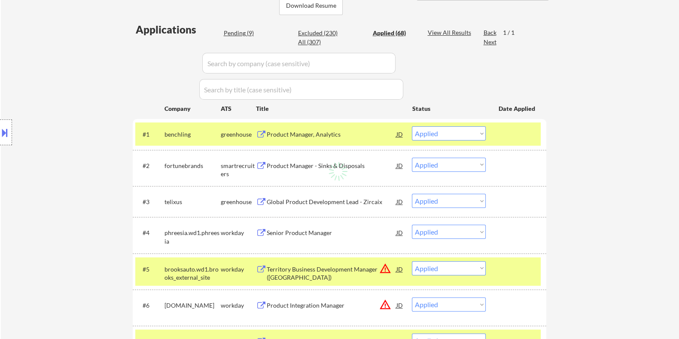
select select ""applied""
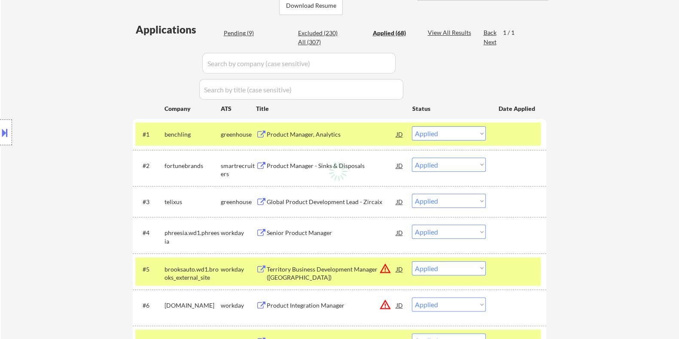
select select ""applied""
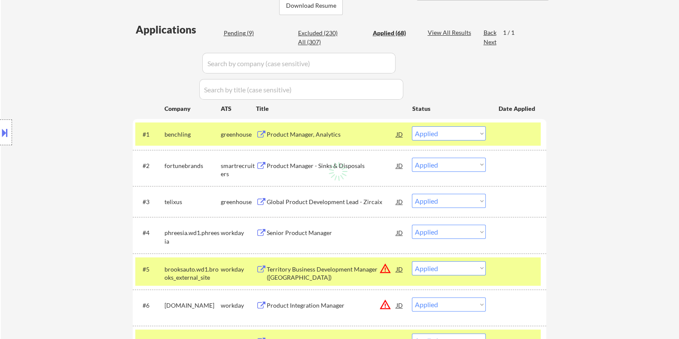
select select ""applied""
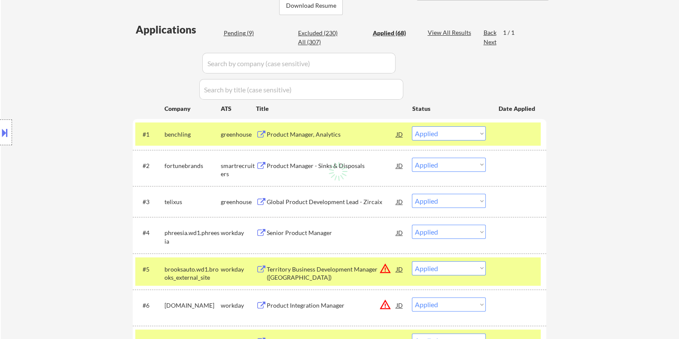
select select ""applied""
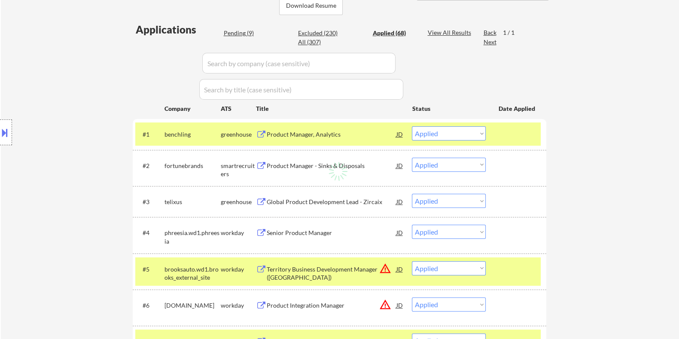
select select ""applied""
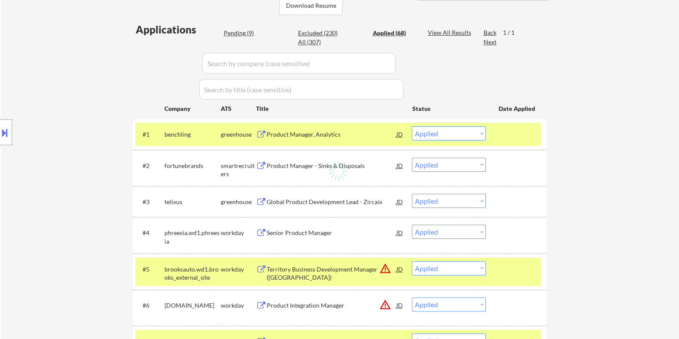
select select ""applied""
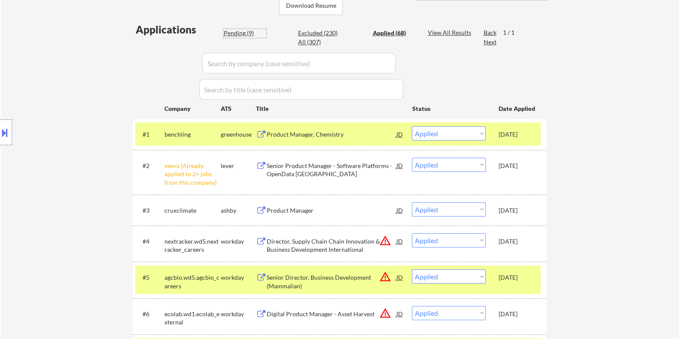
click at [246, 32] on div "Pending (9)" at bounding box center [244, 33] width 43 height 9
select select ""pending""
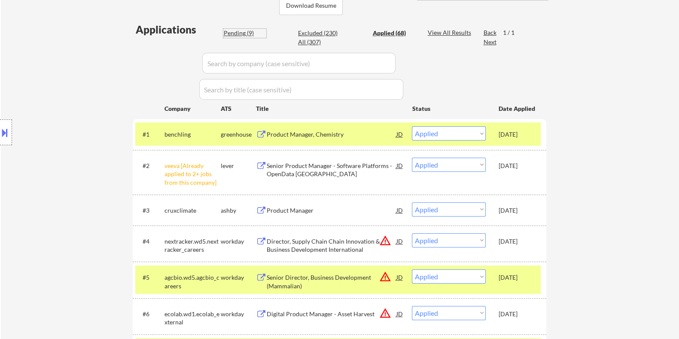
select select ""pending""
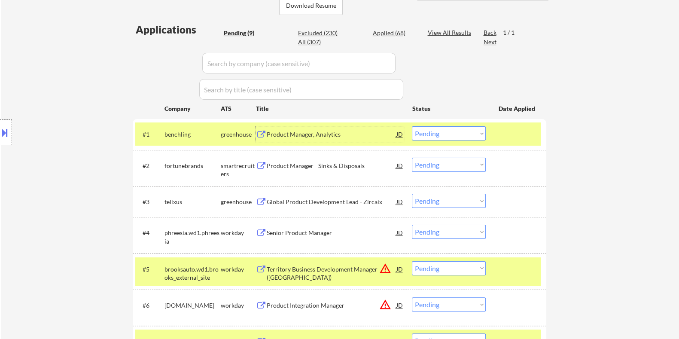
click at [300, 132] on div "Product Manager, Analytics" at bounding box center [331, 134] width 130 height 9
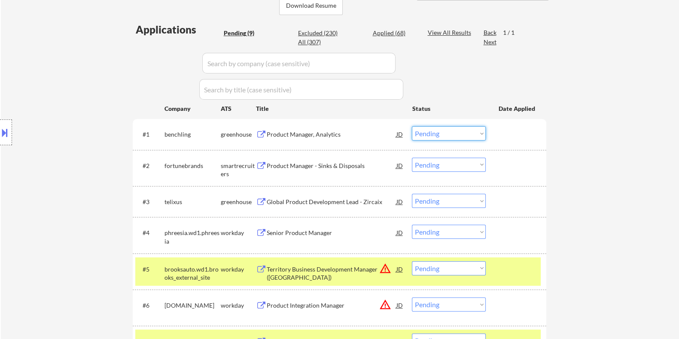
click at [422, 132] on select "Choose an option... Pending Applied Excluded (Questions) Excluded (Expired) Exc…" at bounding box center [449, 133] width 74 height 14
click at [412, 126] on select "Choose an option... Pending Applied Excluded (Questions) Excluded (Expired) Exc…" at bounding box center [449, 133] width 74 height 14
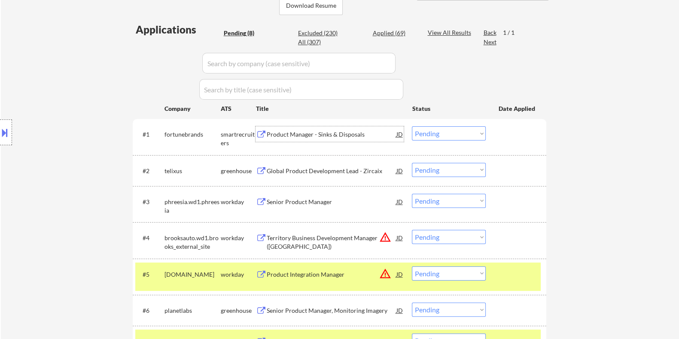
click at [294, 129] on div "Product Manager - Sinks & Disposals" at bounding box center [331, 133] width 130 height 15
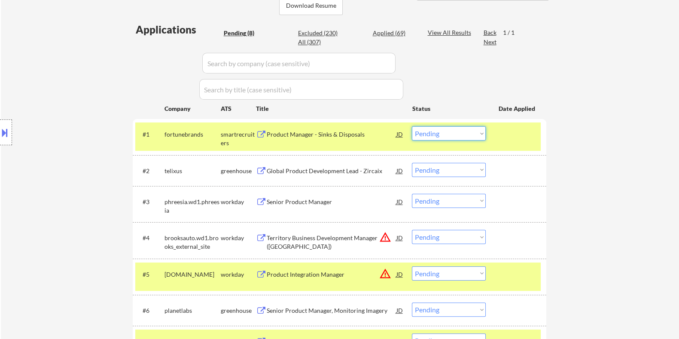
click at [448, 131] on select "Choose an option... Pending Applied Excluded (Questions) Excluded (Expired) Exc…" at bounding box center [449, 133] width 74 height 14
click at [412, 126] on select "Choose an option... Pending Applied Excluded (Questions) Excluded (Expired) Exc…" at bounding box center [449, 133] width 74 height 14
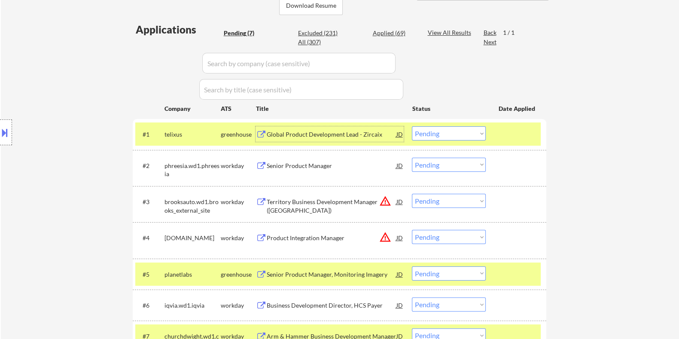
click at [328, 131] on div "Global Product Development Lead - Zircaix" at bounding box center [331, 134] width 130 height 9
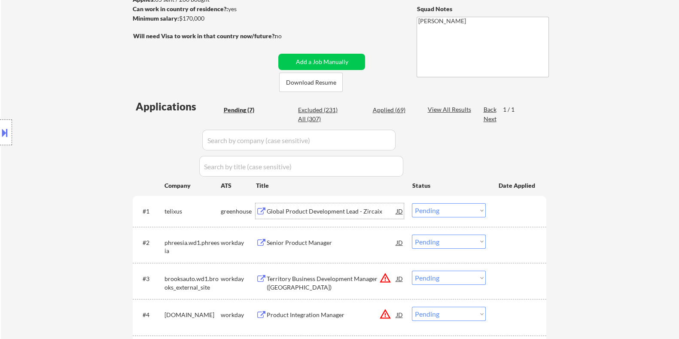
scroll to position [107, 0]
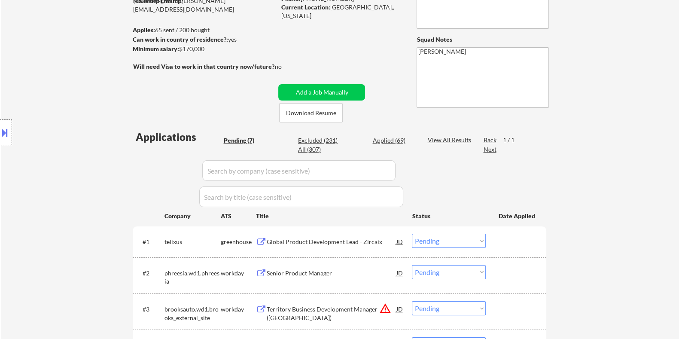
drag, startPoint x: 211, startPoint y: 49, endPoint x: 179, endPoint y: 46, distance: 31.9
click at [179, 46] on div "Minimum salary: $170,000" at bounding box center [203, 49] width 143 height 9
copy div "$170,000"
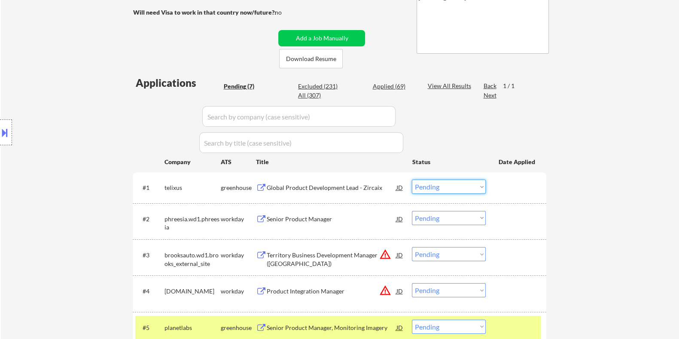
click at [455, 190] on select "Choose an option... Pending Applied Excluded (Questions) Excluded (Expired) Exc…" at bounding box center [449, 186] width 74 height 14
click at [412, 179] on select "Choose an option... Pending Applied Excluded (Questions) Excluded (Expired) Exc…" at bounding box center [449, 186] width 74 height 14
select select ""pending""
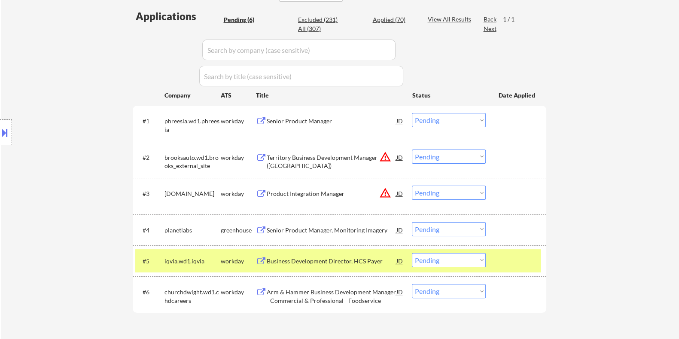
scroll to position [268, 0]
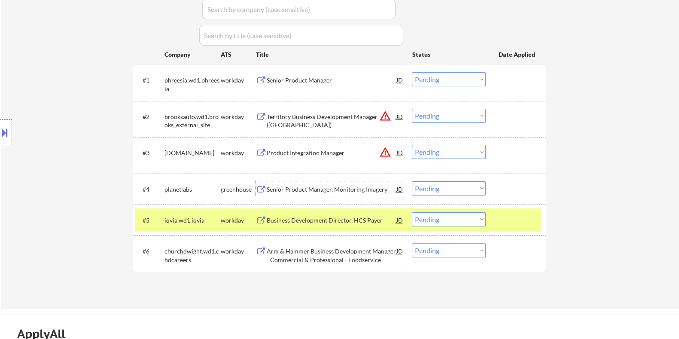
click at [304, 188] on div "Senior Product Manager, Monitoring Imagery" at bounding box center [331, 189] width 130 height 9
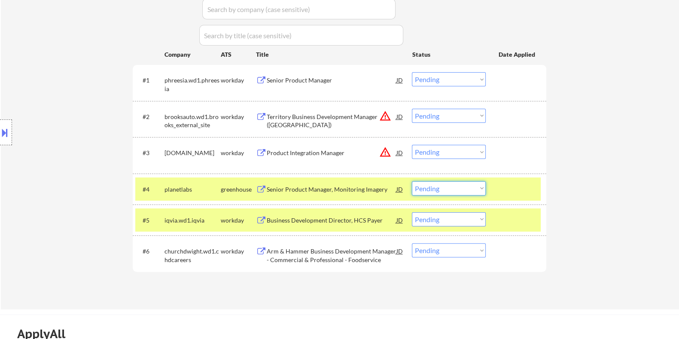
click at [442, 186] on select "Choose an option... Pending Applied Excluded (Questions) Excluded (Expired) Exc…" at bounding box center [449, 188] width 74 height 14
click at [412, 181] on select "Choose an option... Pending Applied Excluded (Questions) Excluded (Expired) Exc…" at bounding box center [449, 188] width 74 height 14
select select ""pending""
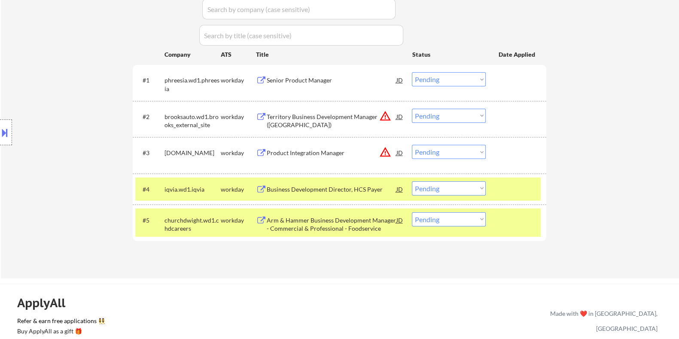
click at [309, 80] on div "Senior Product Manager" at bounding box center [331, 80] width 130 height 9
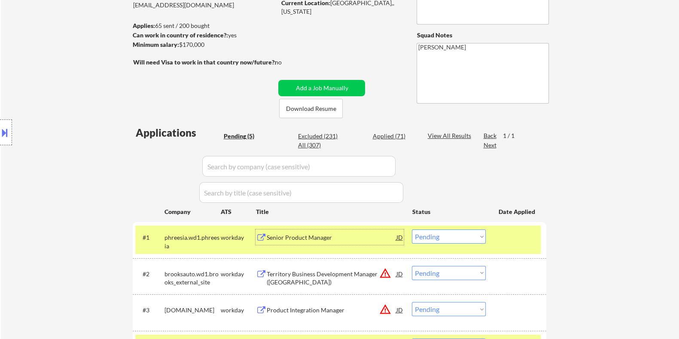
scroll to position [107, 0]
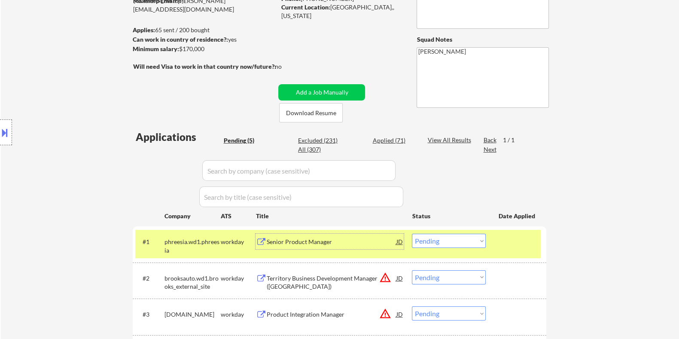
click at [451, 239] on select "Choose an option... Pending Applied Excluded (Questions) Excluded (Expired) Exc…" at bounding box center [449, 241] width 74 height 14
click at [412, 234] on select "Choose an option... Pending Applied Excluded (Questions) Excluded (Expired) Exc…" at bounding box center [449, 241] width 74 height 14
select select ""pending""
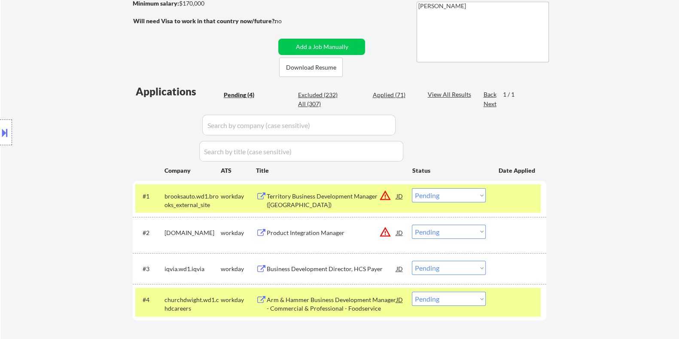
scroll to position [214, 0]
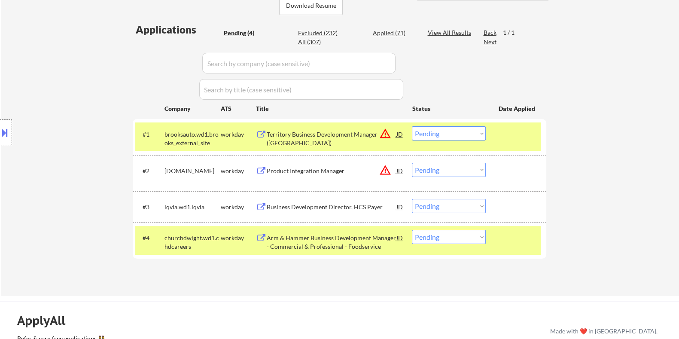
click at [292, 134] on div "Territory Business Development Manager ([GEOGRAPHIC_DATA])" at bounding box center [331, 138] width 130 height 17
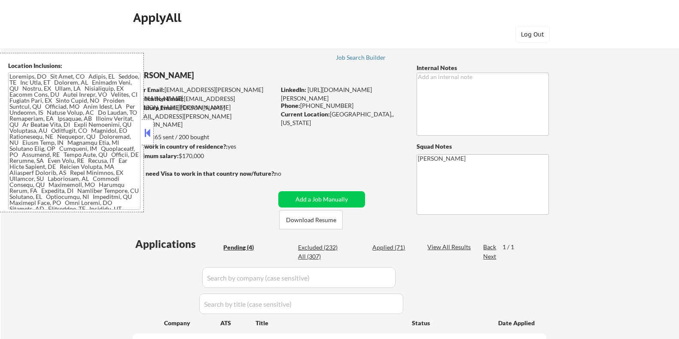
select select ""pending""
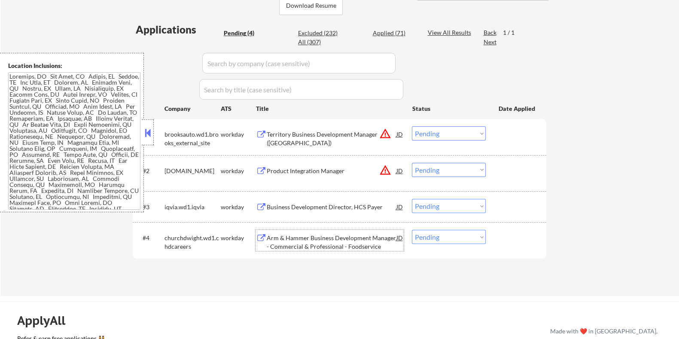
click at [311, 241] on div "Arm & Hammer Business Development Manager - Commercial & Professional - Foodser…" at bounding box center [331, 242] width 130 height 17
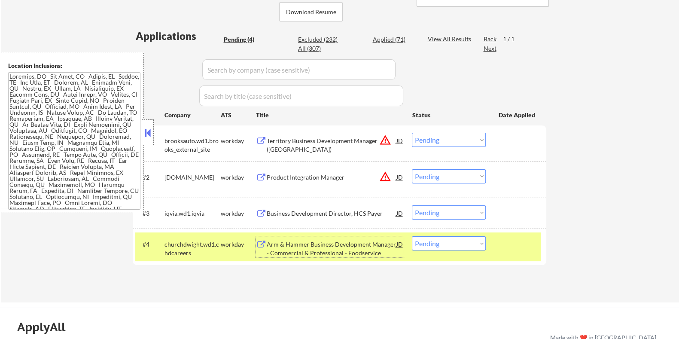
scroll to position [268, 0]
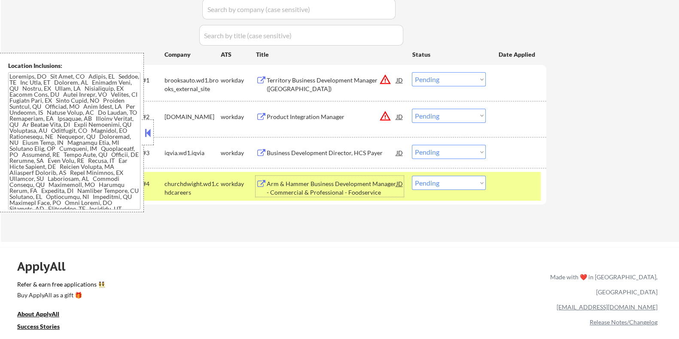
click at [306, 186] on div "Arm & Hammer Business Development Manager - Commercial & Professional - Foodser…" at bounding box center [331, 187] width 130 height 17
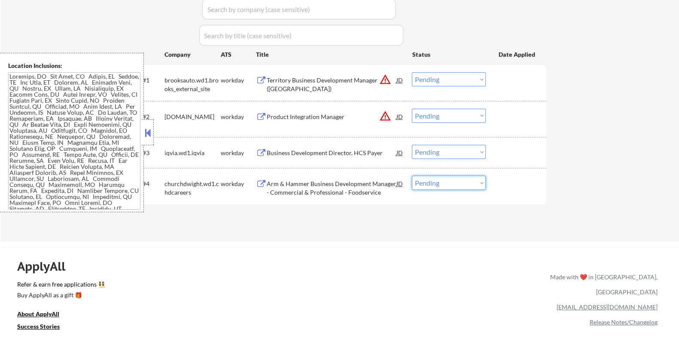
click at [458, 185] on select "Choose an option... Pending Applied Excluded (Questions) Excluded (Expired) Exc…" at bounding box center [449, 183] width 74 height 14
select select ""applied""
click at [412, 176] on select "Choose an option... Pending Applied Excluded (Questions) Excluded (Expired) Exc…" at bounding box center [449, 183] width 74 height 14
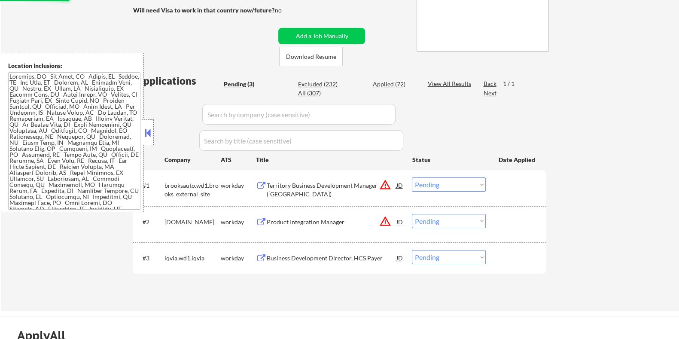
scroll to position [161, 0]
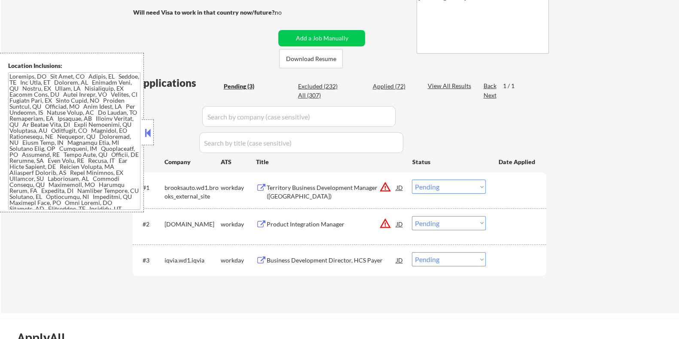
click at [301, 257] on div "Business Development Director, HCS Payer" at bounding box center [331, 260] width 130 height 9
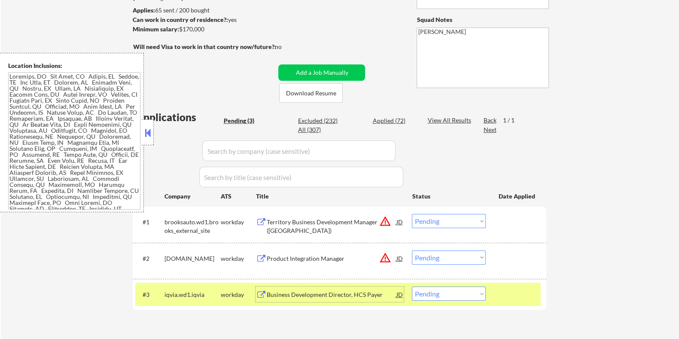
scroll to position [53, 0]
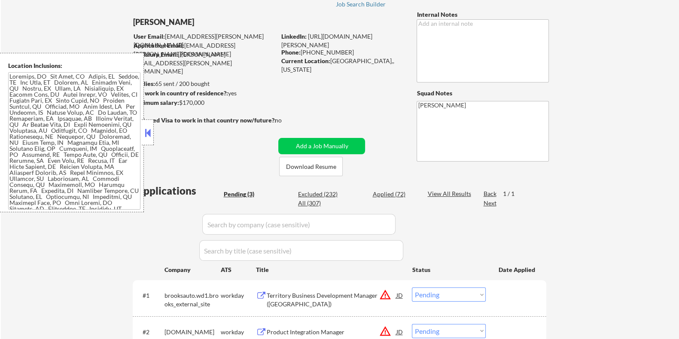
drag, startPoint x: 212, startPoint y: 98, endPoint x: 178, endPoint y: 102, distance: 34.6
click at [178, 102] on div "Minimum salary: $170,000" at bounding box center [203, 102] width 143 height 9
copy div "$170,000"
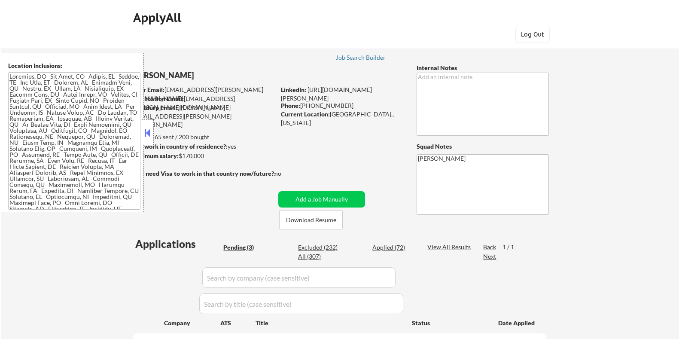
select select ""pending""
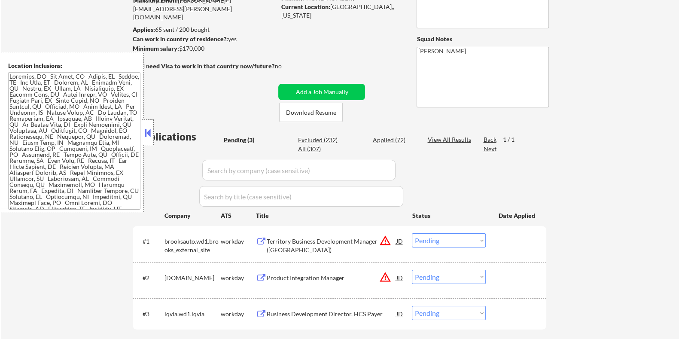
scroll to position [161, 0]
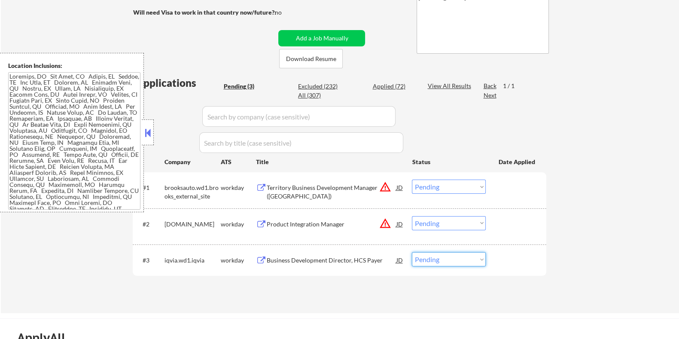
click at [435, 258] on select "Choose an option... Pending Applied Excluded (Questions) Excluded (Expired) Exc…" at bounding box center [449, 259] width 74 height 14
select select ""applied""
click at [412, 252] on select "Choose an option... Pending Applied Excluded (Questions) Excluded (Expired) Exc…" at bounding box center [449, 259] width 74 height 14
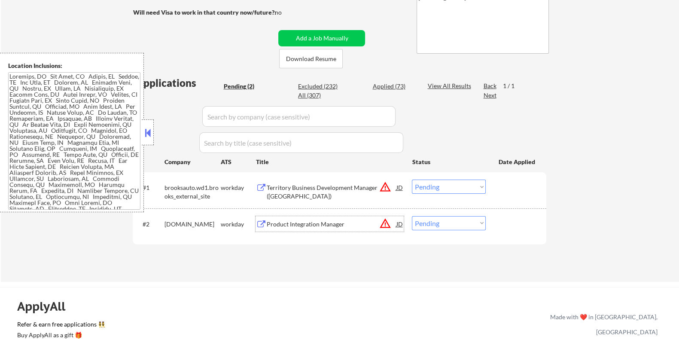
click at [305, 228] on div "Product Integration Manager" at bounding box center [331, 223] width 130 height 15
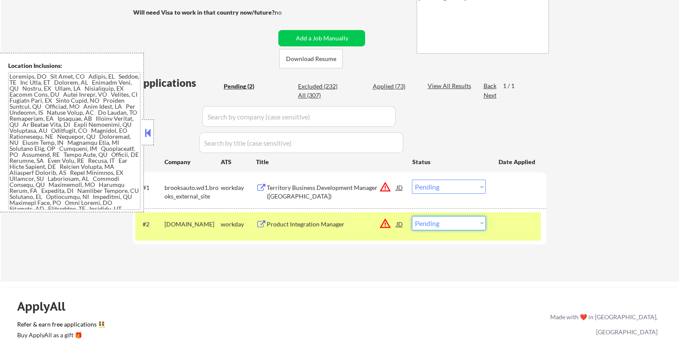
click at [431, 221] on select "Choose an option... Pending Applied Excluded (Questions) Excluded (Expired) Exc…" at bounding box center [449, 223] width 74 height 14
select select ""excluded__salary_""
click at [412, 216] on select "Choose an option... Pending Applied Excluded (Questions) Excluded (Expired) Exc…" at bounding box center [449, 223] width 74 height 14
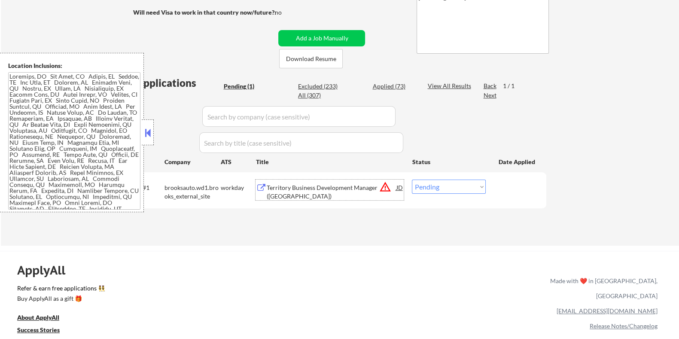
click at [310, 187] on div "Territory Business Development Manager ([GEOGRAPHIC_DATA])" at bounding box center [331, 191] width 130 height 17
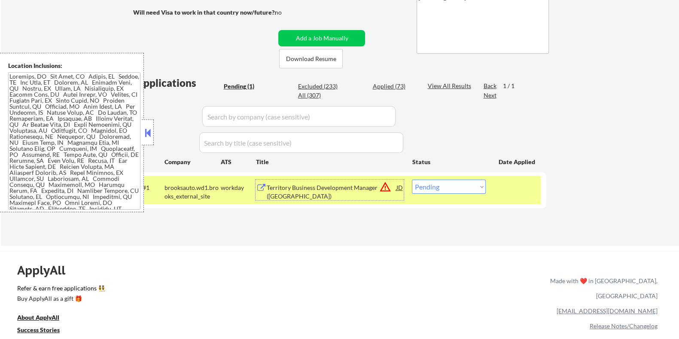
click at [451, 190] on select "Choose an option... Pending Applied Excluded (Questions) Excluded (Expired) Exc…" at bounding box center [449, 186] width 74 height 14
select select ""excluded__location_""
click at [412, 179] on select "Choose an option... Pending Applied Excluded (Questions) Excluded (Expired) Exc…" at bounding box center [449, 186] width 74 height 14
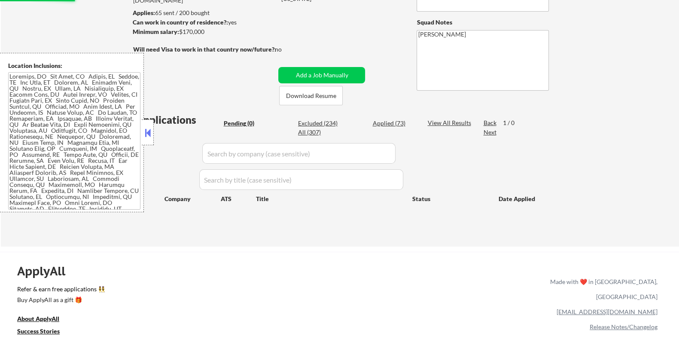
scroll to position [53, 0]
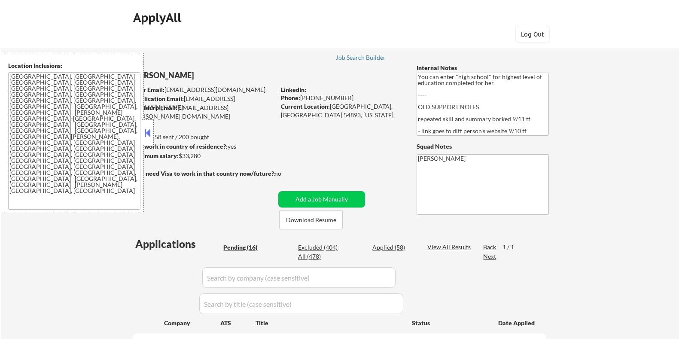
select select ""pending""
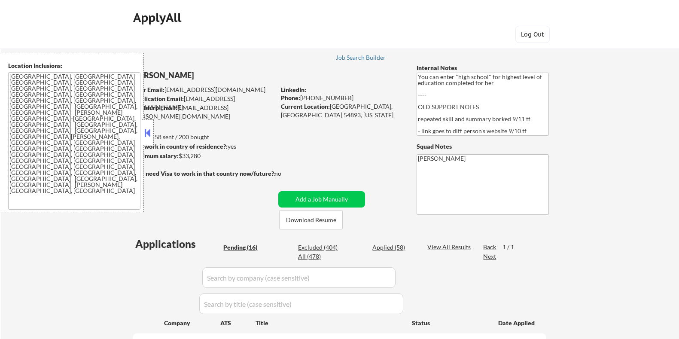
select select ""pending""
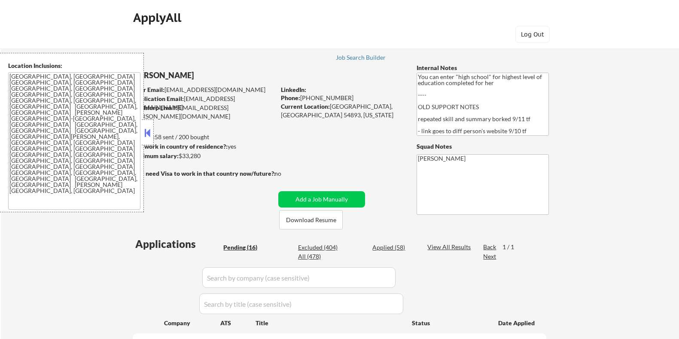
select select ""pending""
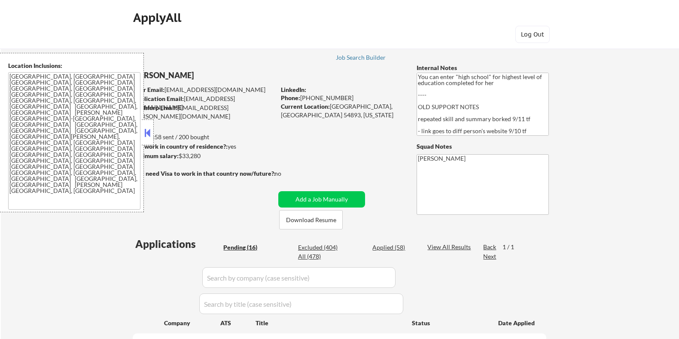
select select ""pending""
drag, startPoint x: 297, startPoint y: 220, endPoint x: 296, endPoint y: 212, distance: 8.3
click at [298, 220] on button "Download Resume" at bounding box center [311, 219] width 64 height 19
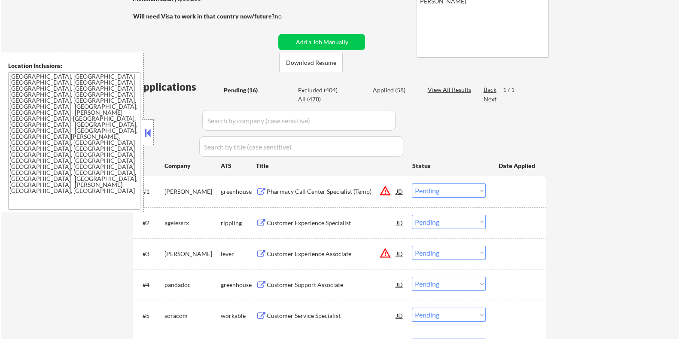
scroll to position [161, 0]
